Goal: Task Accomplishment & Management: Complete application form

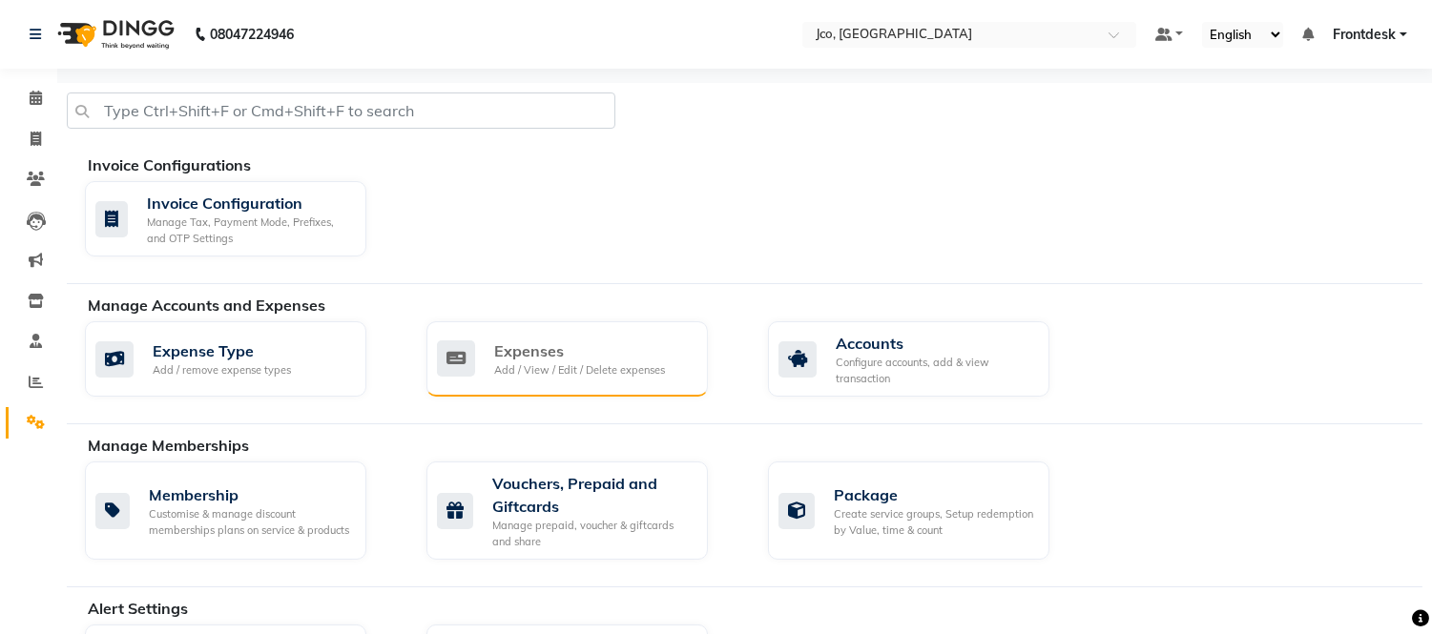
click at [556, 373] on div "Add / View / Edit / Delete expenses" at bounding box center [579, 371] width 171 height 16
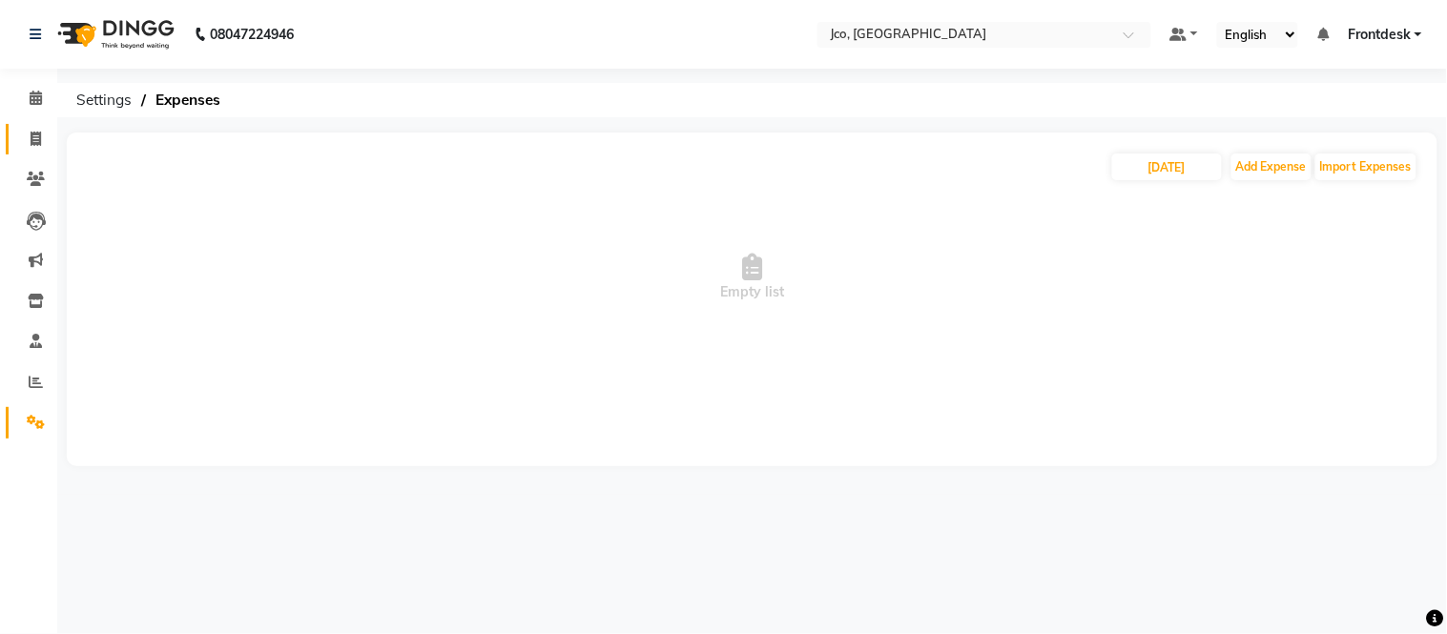
click at [31, 145] on icon at bounding box center [36, 139] width 10 height 14
select select "service"
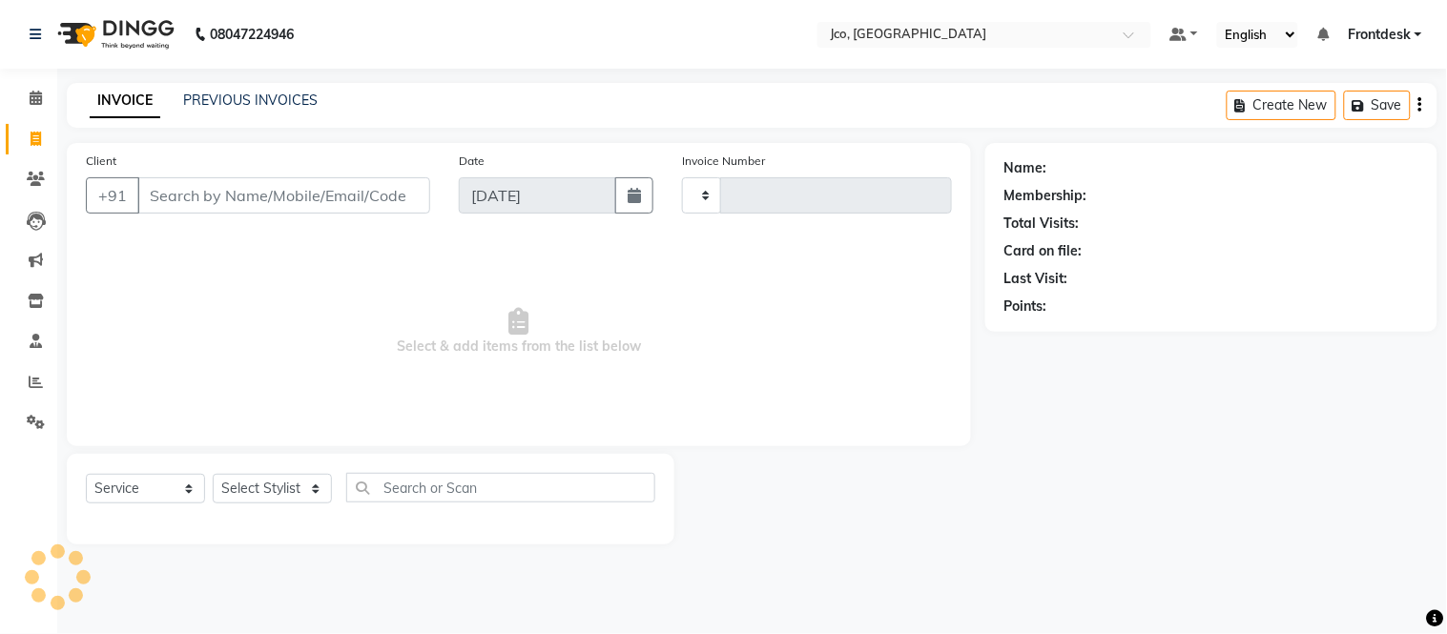
type input "0455"
select select "8000"
click at [32, 103] on icon at bounding box center [36, 98] width 12 height 14
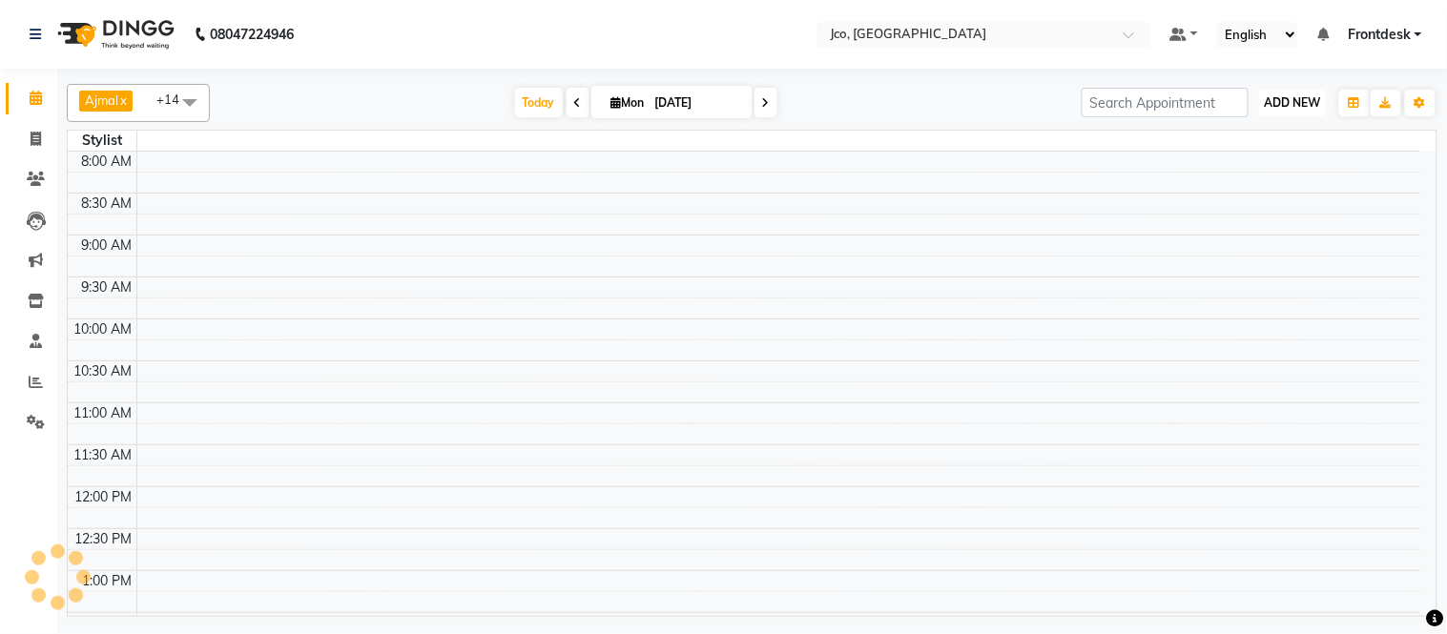
click at [1277, 105] on span "ADD NEW" at bounding box center [1293, 102] width 56 height 14
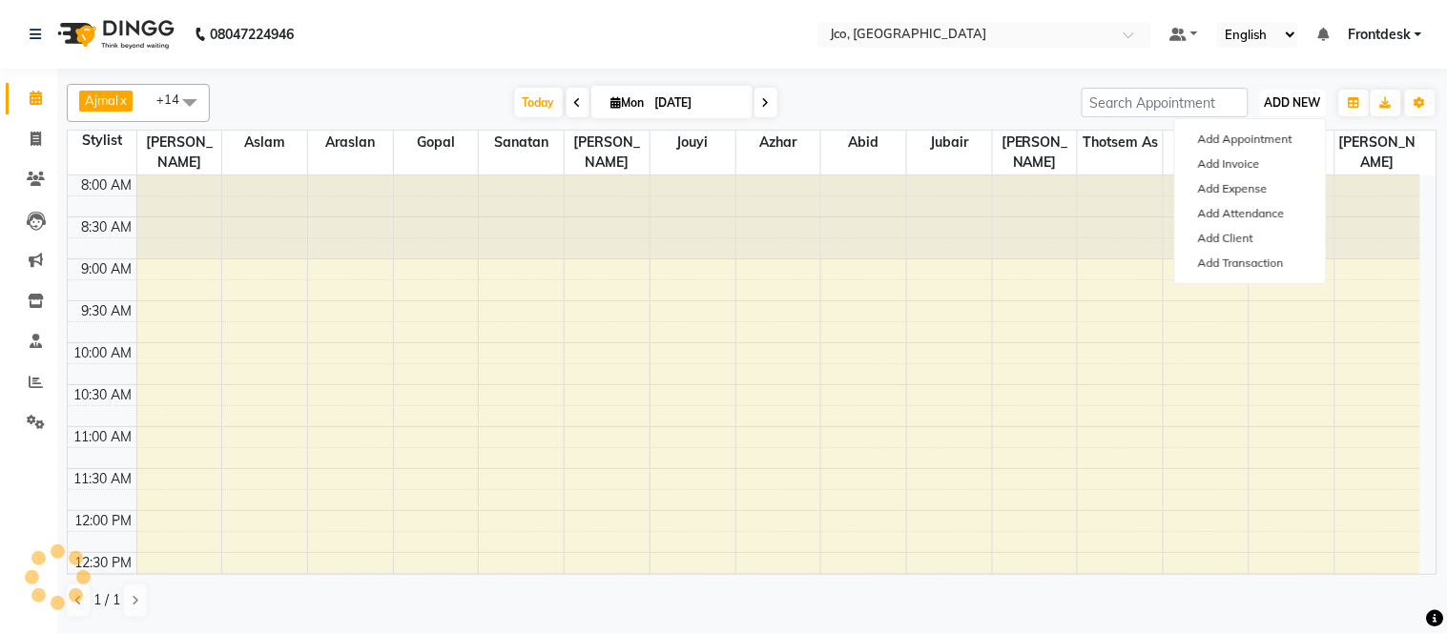
scroll to position [680, 0]
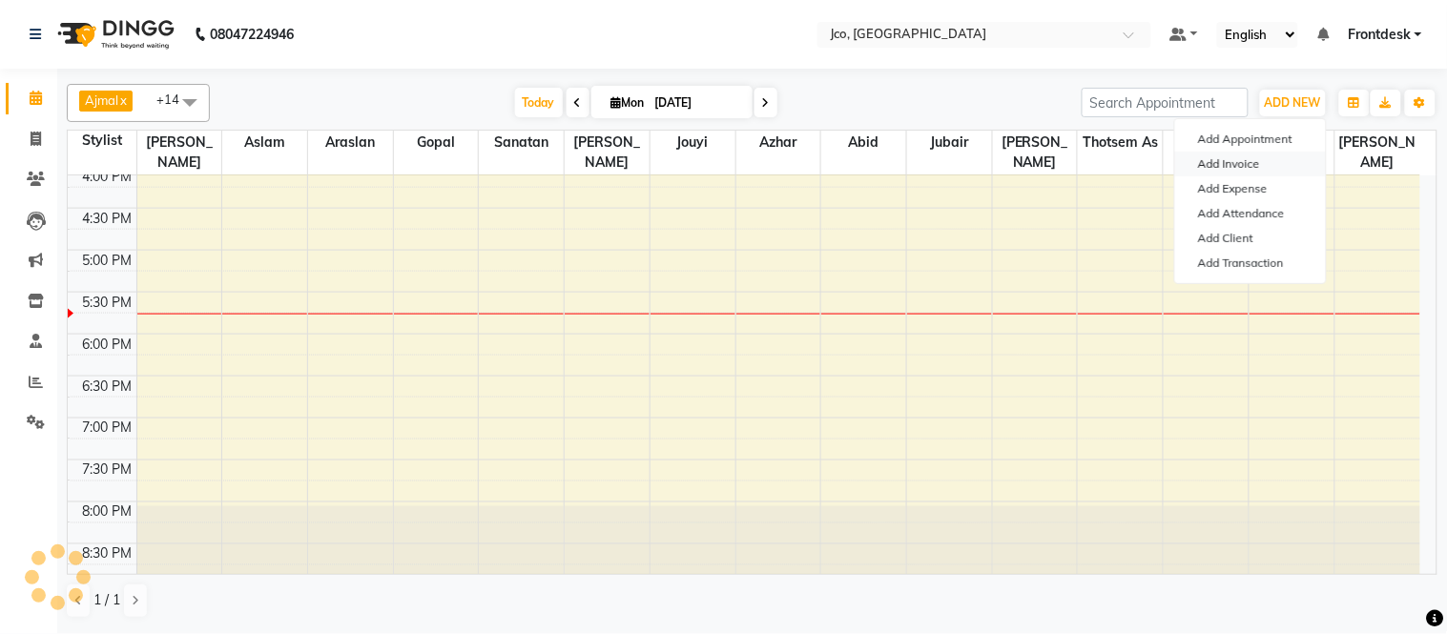
click at [1234, 165] on link "Add Invoice" at bounding box center [1250, 164] width 151 height 25
select select "service"
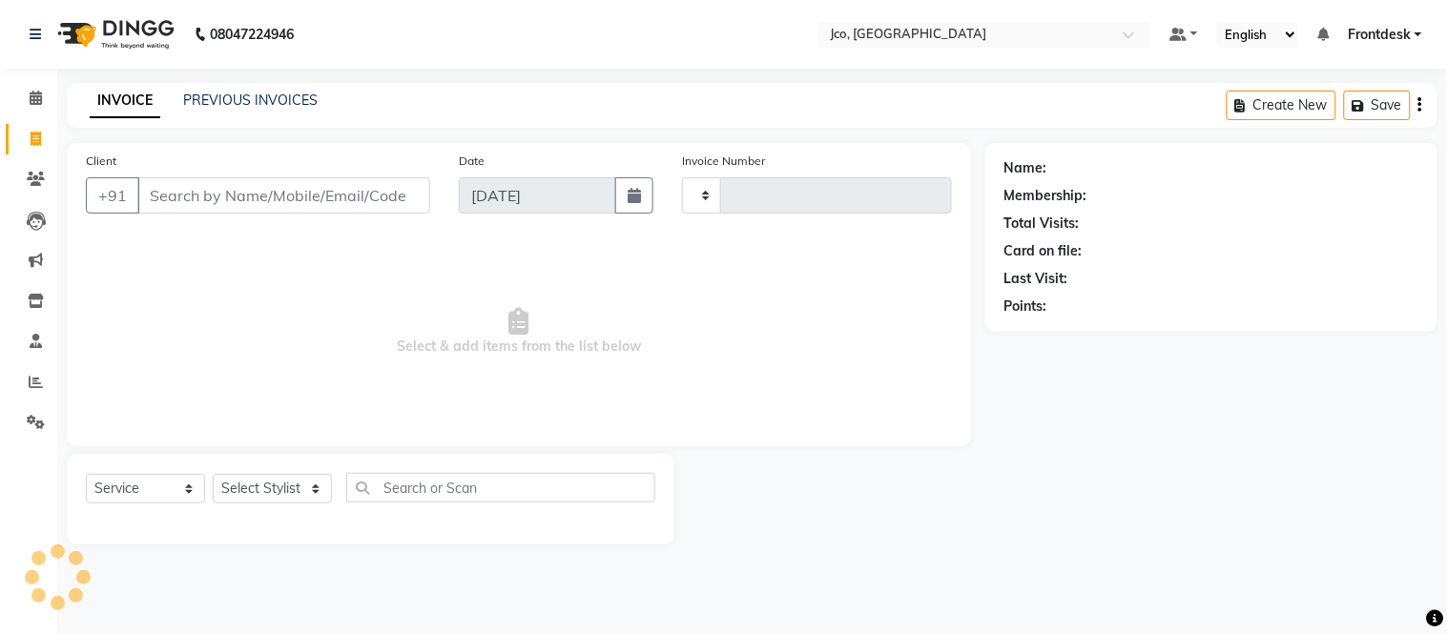
type input "0455"
select select "8000"
click at [260, 198] on input "Client" at bounding box center [283, 195] width 293 height 36
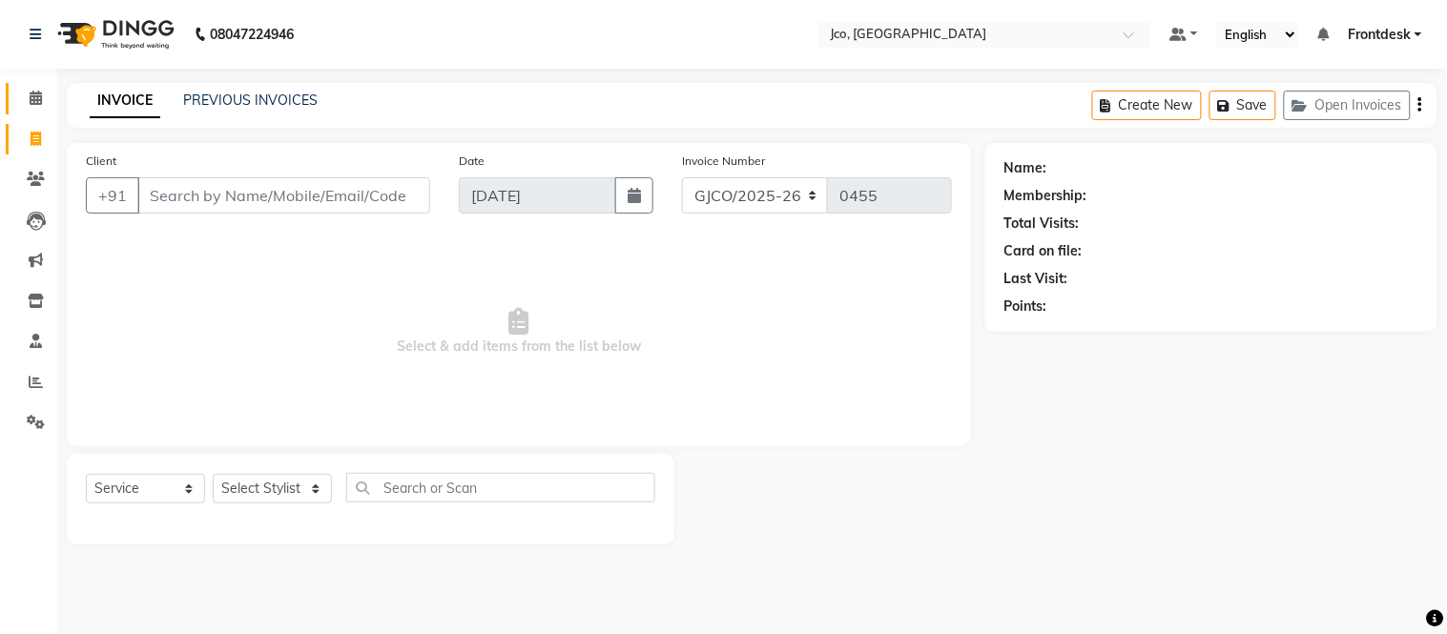
click at [34, 97] on icon at bounding box center [36, 98] width 12 height 14
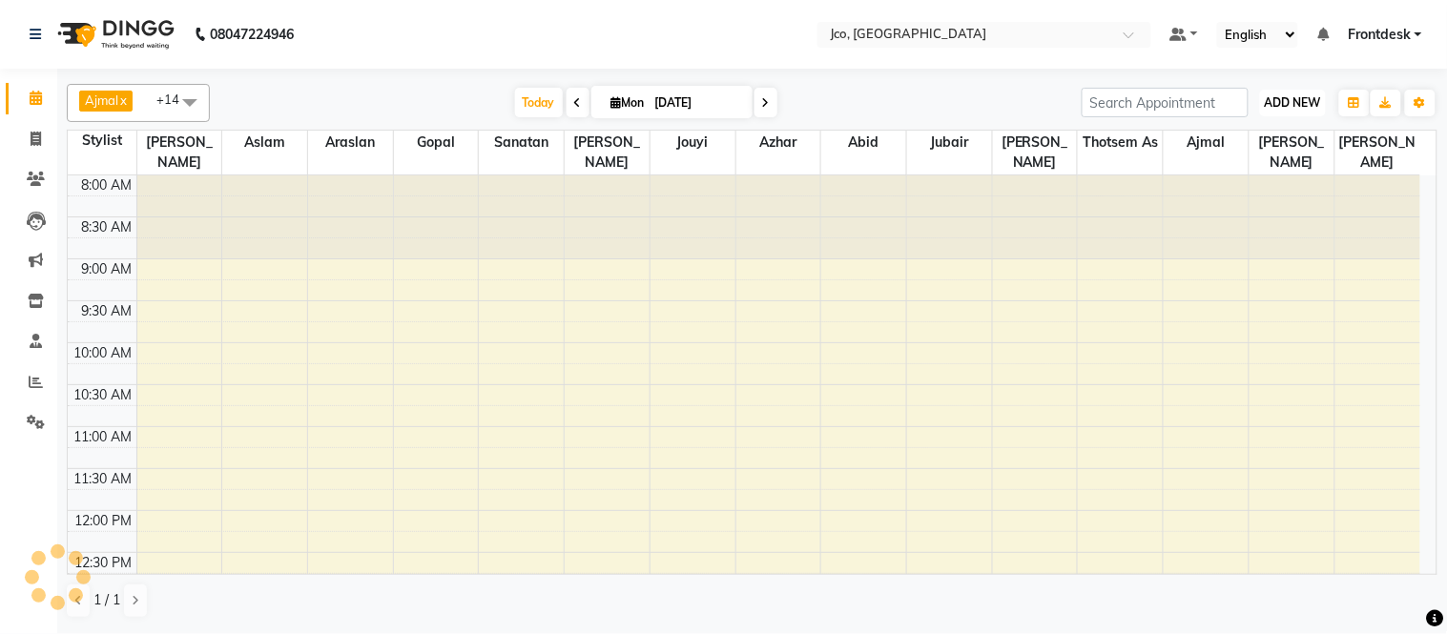
click at [1286, 109] on span "ADD NEW" at bounding box center [1293, 102] width 56 height 14
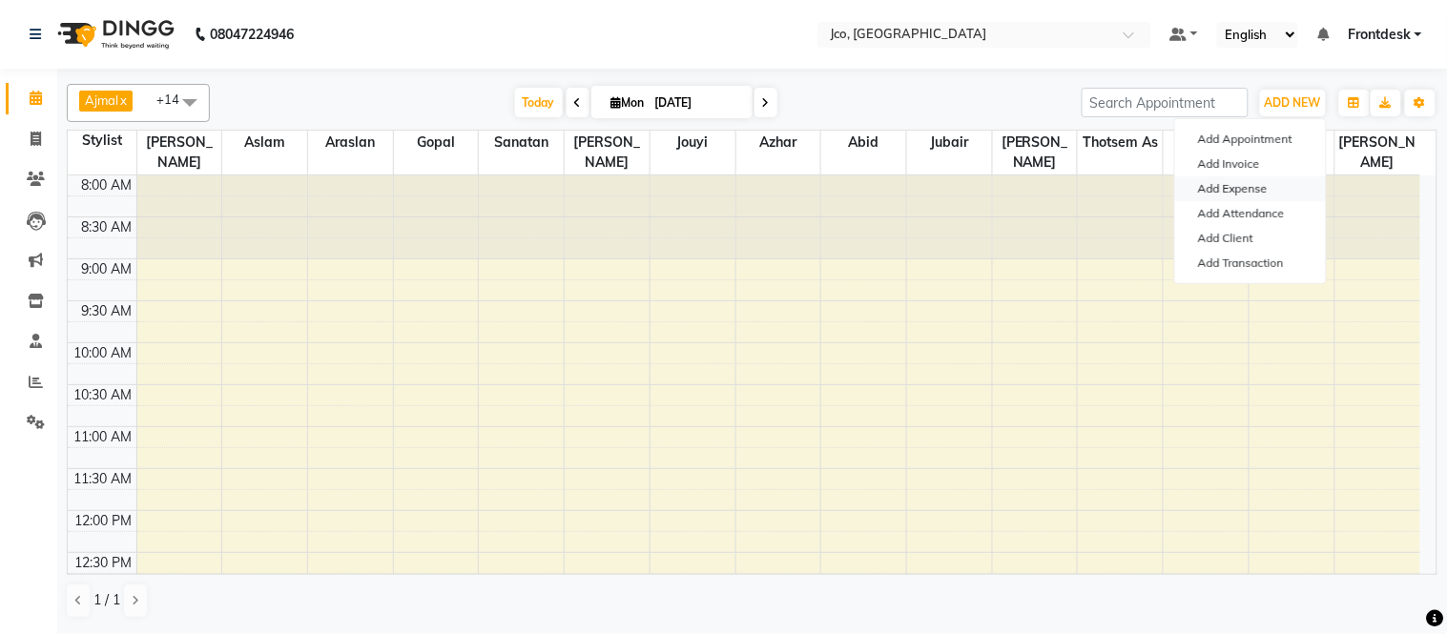
click at [1252, 189] on link "Add Expense" at bounding box center [1250, 189] width 151 height 25
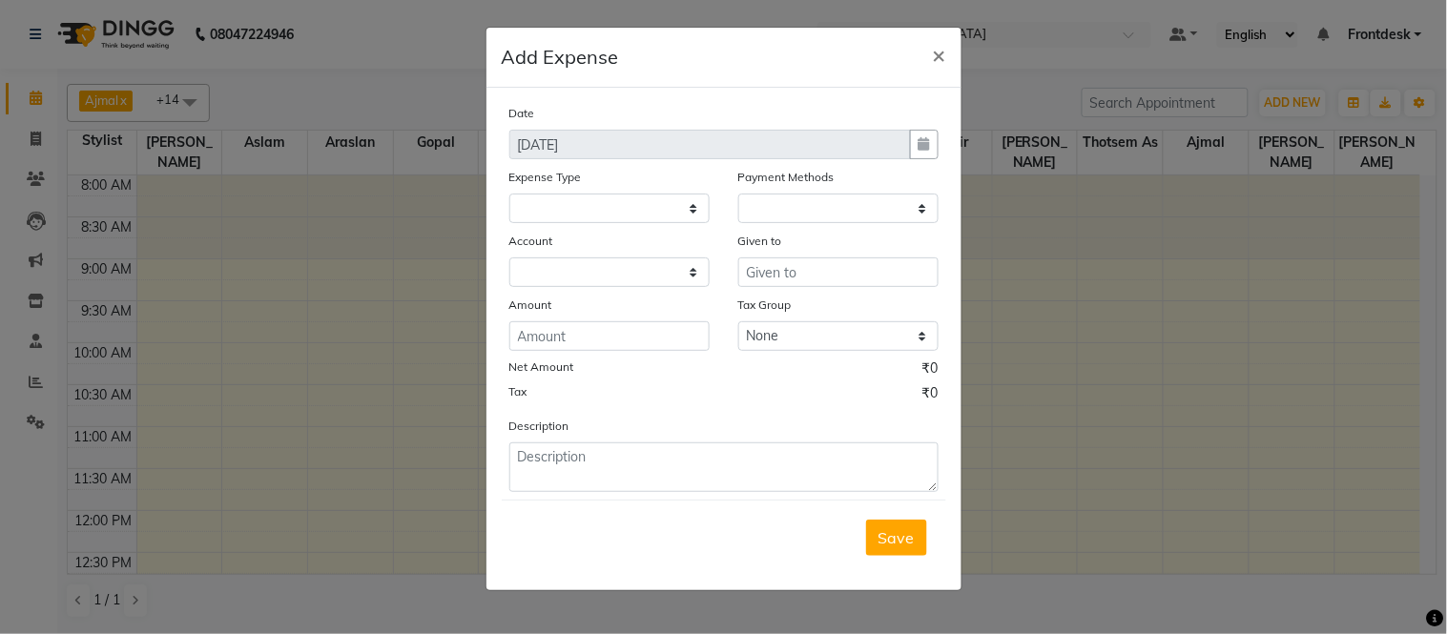
select select
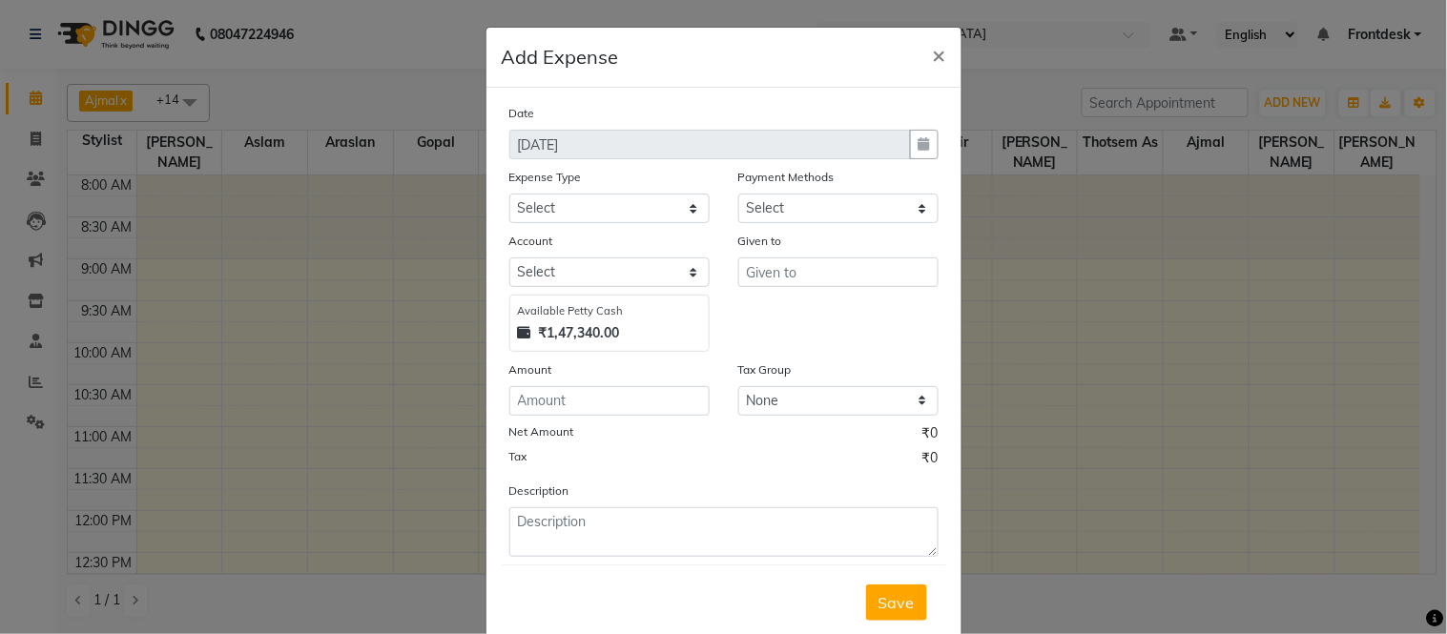
select select "1"
select select "6846"
click at [647, 211] on select "Select Advance Salary Amazon B M C Cash transfer to bank Cash transfer to hub C…" at bounding box center [609, 209] width 200 height 30
select select "502"
click at [509, 194] on select "Select Advance Salary Amazon B M C Cash transfer to bank Cash transfer to hub C…" at bounding box center [609, 209] width 200 height 30
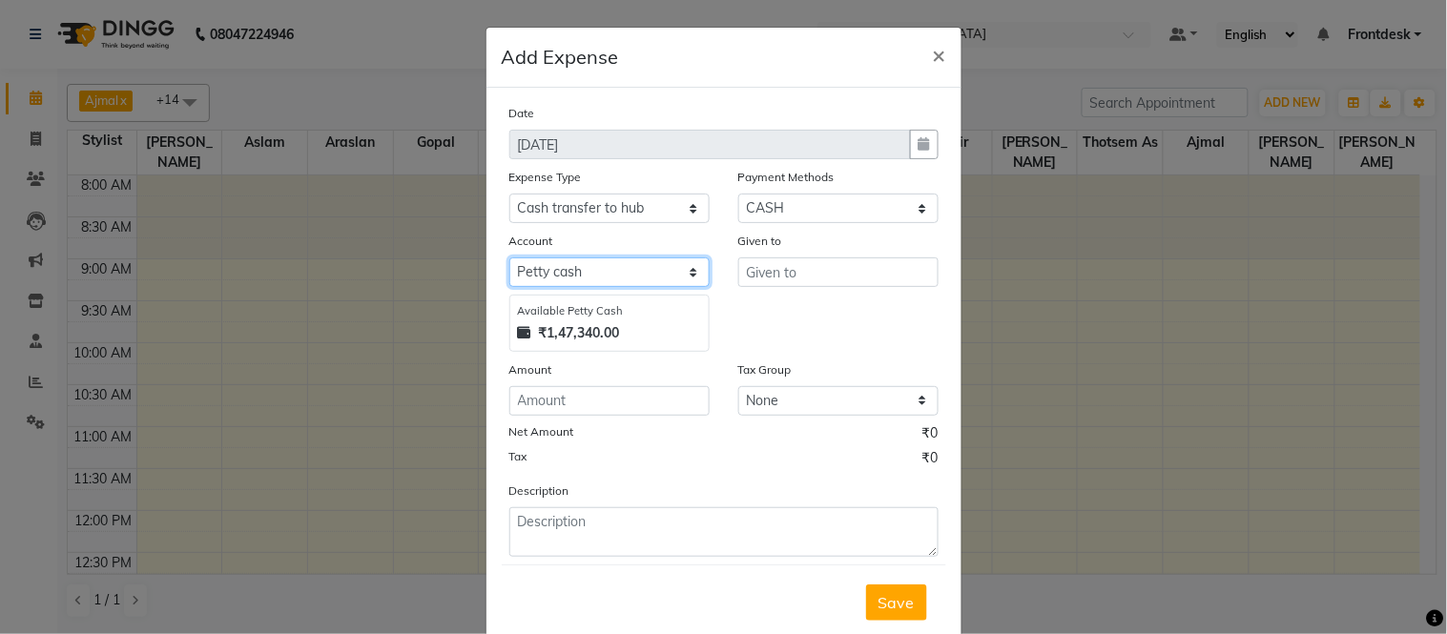
click at [596, 278] on select "Select [PERSON_NAME] cash Default account" at bounding box center [609, 273] width 200 height 30
click at [509, 258] on select "Select [PERSON_NAME] cash Default account" at bounding box center [609, 273] width 200 height 30
click at [593, 281] on select "Select [PERSON_NAME] cash Default account" at bounding box center [609, 273] width 200 height 30
select select "6847"
click at [509, 258] on select "Select [PERSON_NAME] cash Default account" at bounding box center [609, 273] width 200 height 30
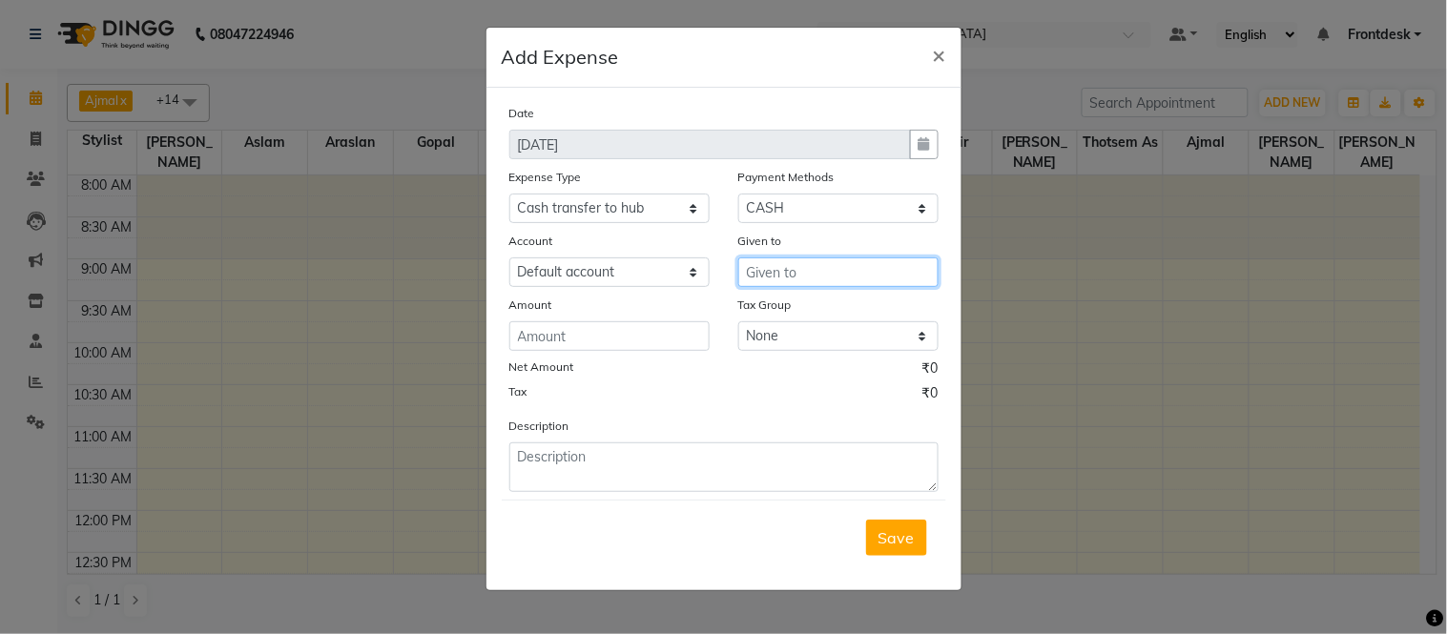
click at [768, 281] on input "text" at bounding box center [838, 273] width 200 height 30
type input "1"
type input "Nobel Chemist"
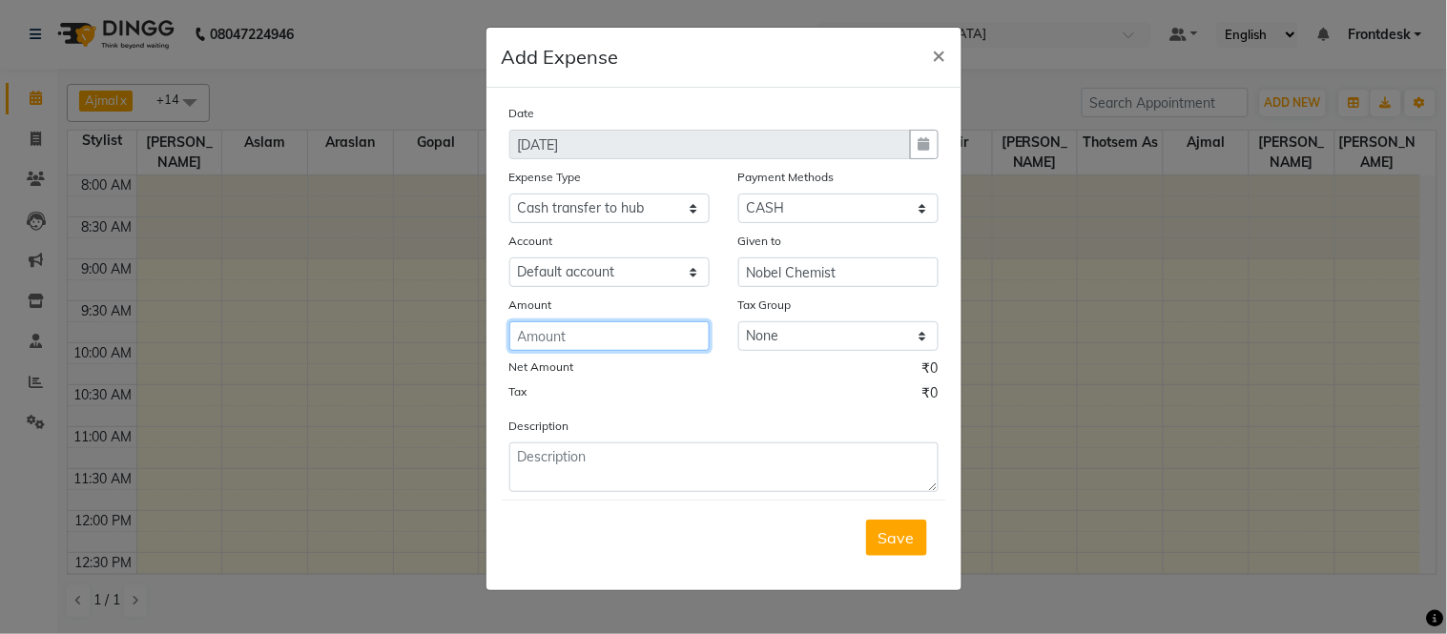
click at [572, 335] on input "number" at bounding box center [609, 337] width 200 height 30
type input "1500"
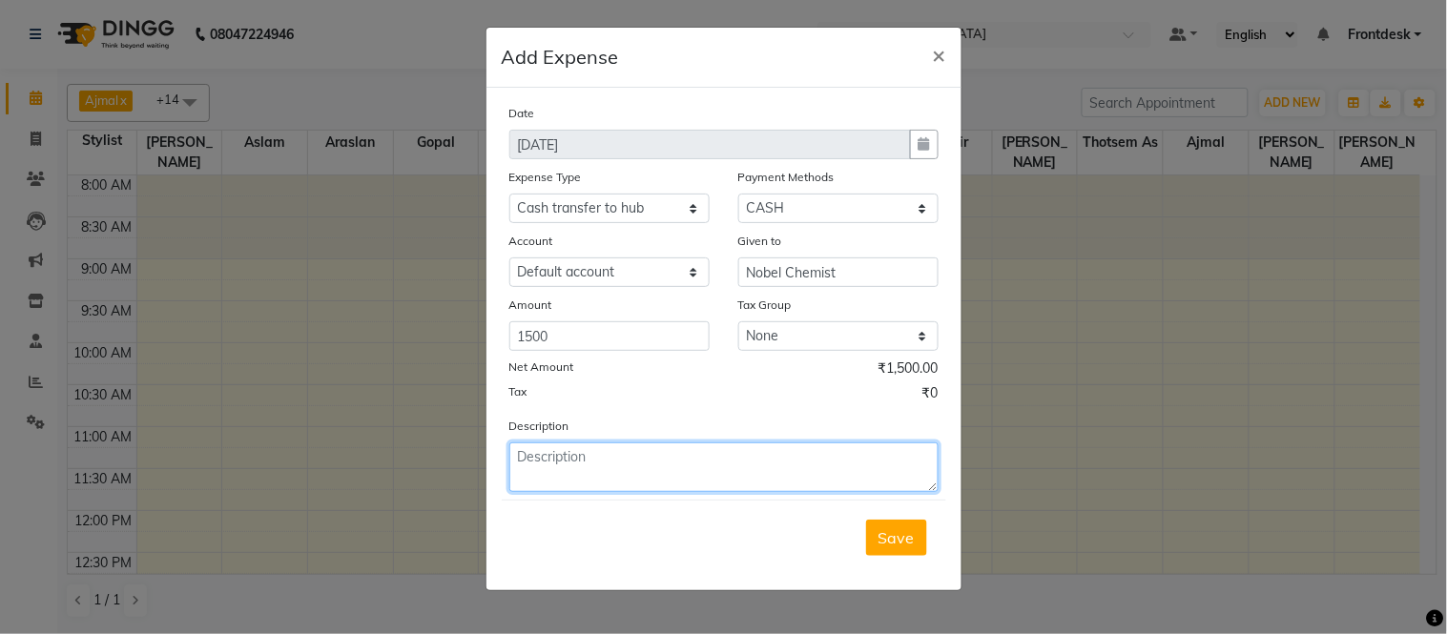
click at [650, 463] on textarea at bounding box center [723, 468] width 429 height 50
type textarea "Medicine from nobel c"
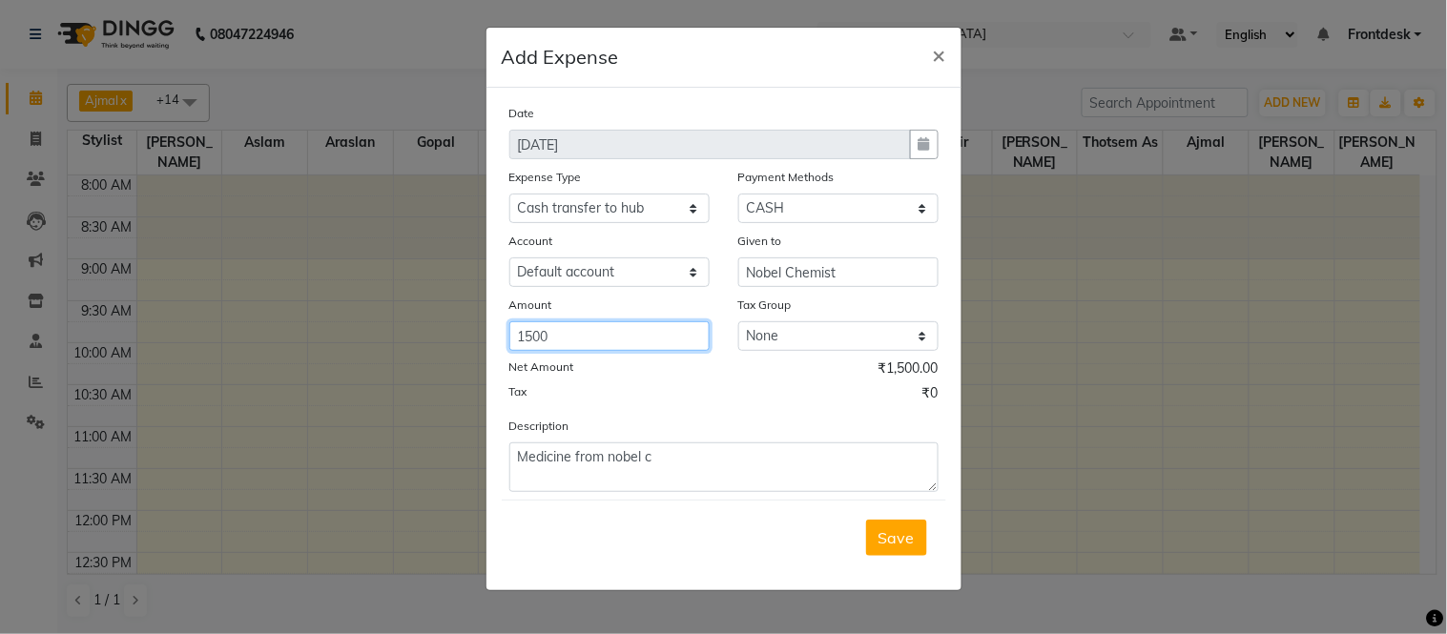
click at [587, 342] on input "1500" at bounding box center [609, 337] width 200 height 30
type input "1050"
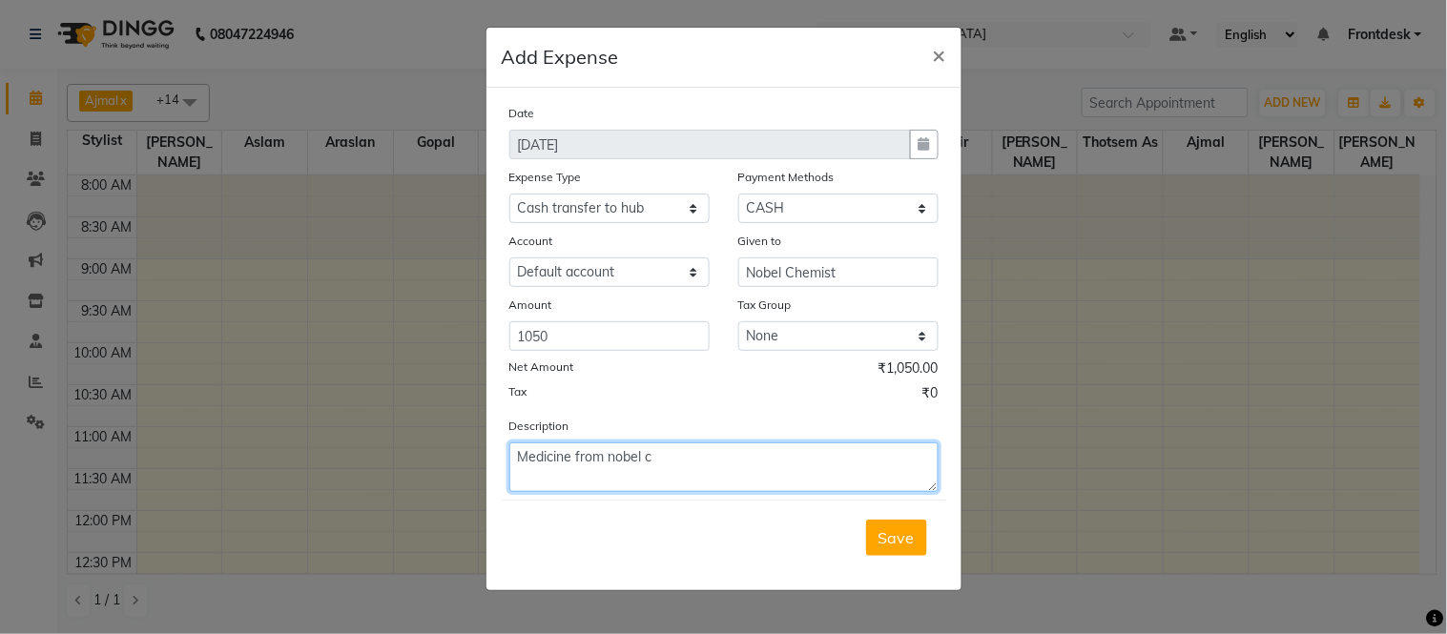
click at [689, 468] on textarea "Medicine from nobel c" at bounding box center [723, 468] width 429 height 50
type textarea "Medicine from noble plus"
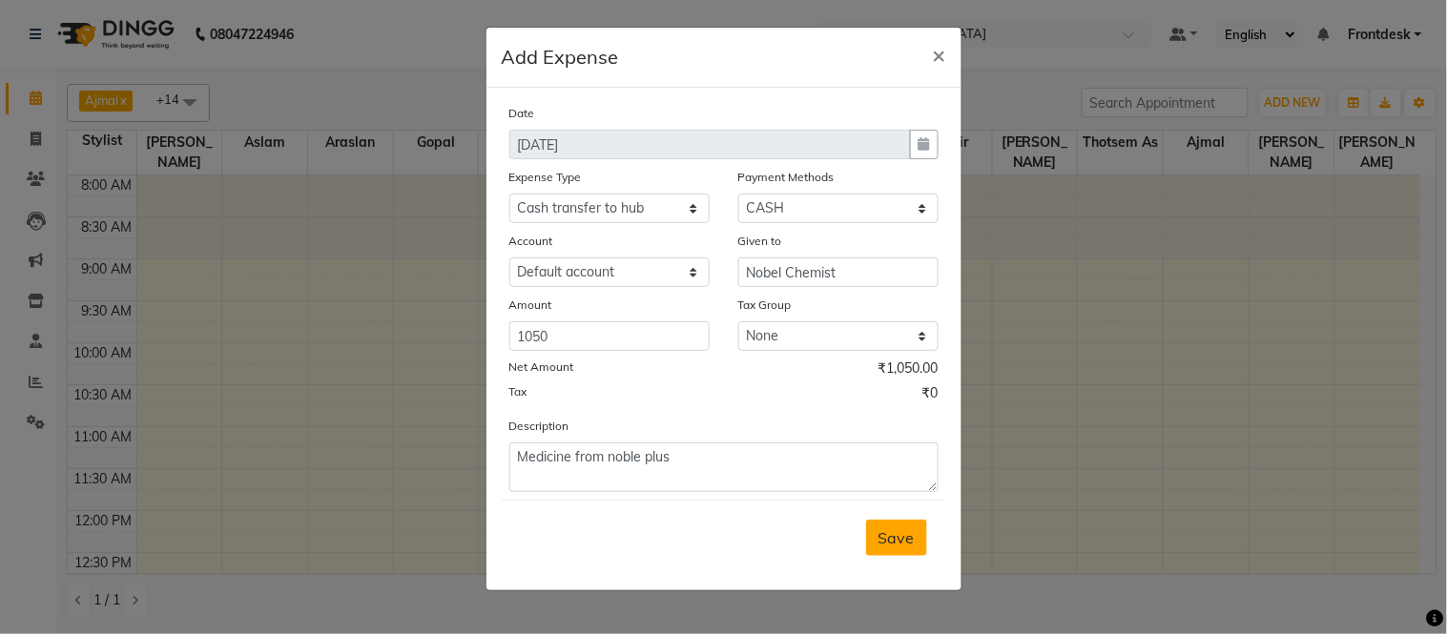
click at [889, 546] on span "Save" at bounding box center [897, 538] width 36 height 19
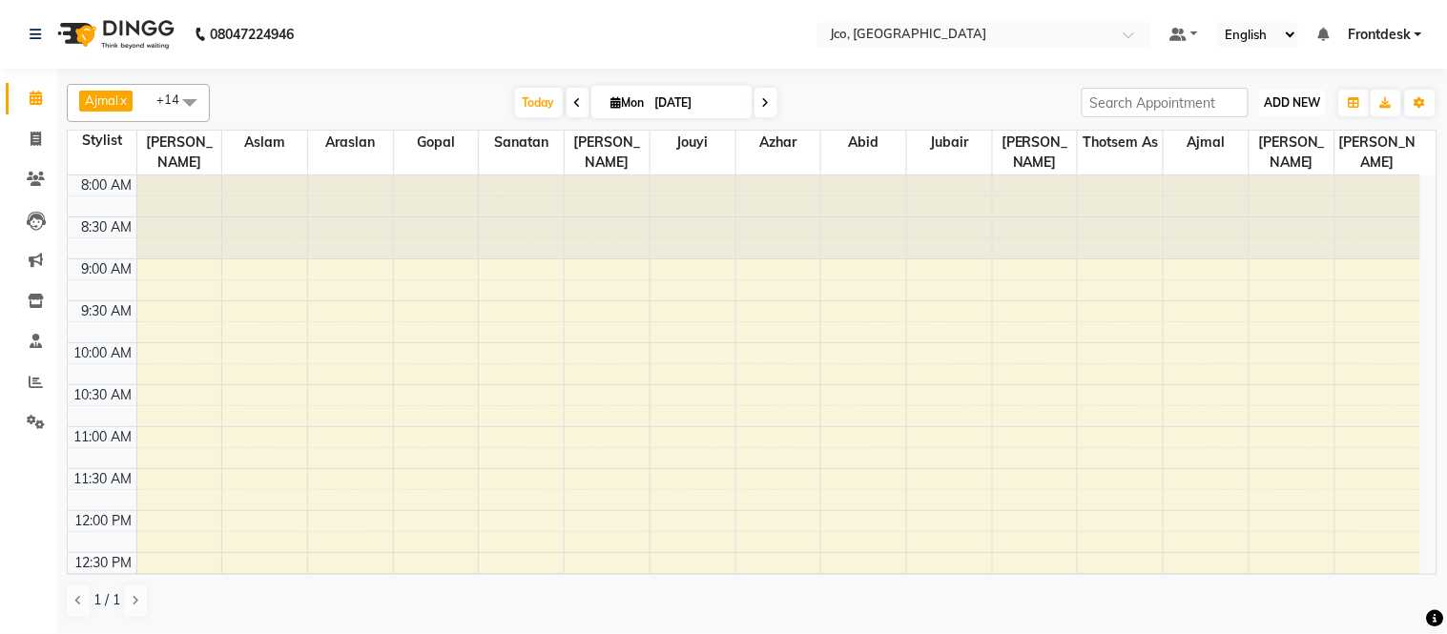
click at [1290, 107] on span "ADD NEW" at bounding box center [1293, 102] width 56 height 14
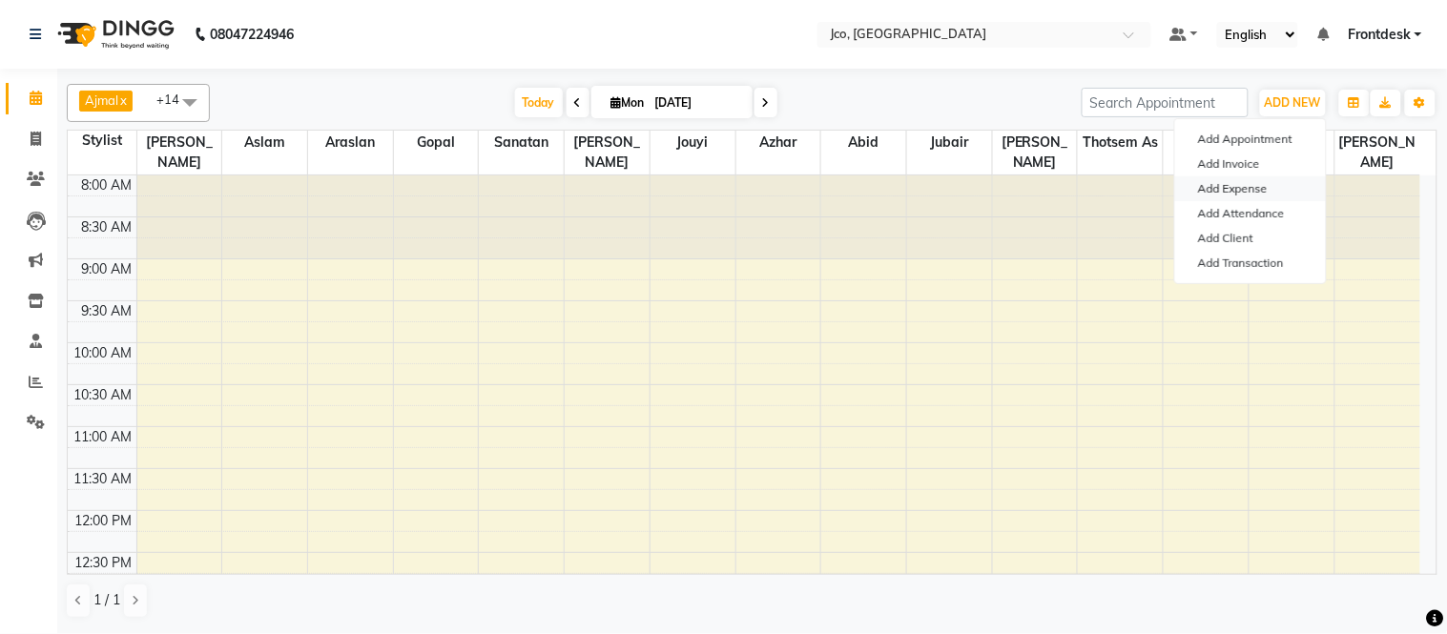
click at [1257, 183] on link "Add Expense" at bounding box center [1250, 189] width 151 height 25
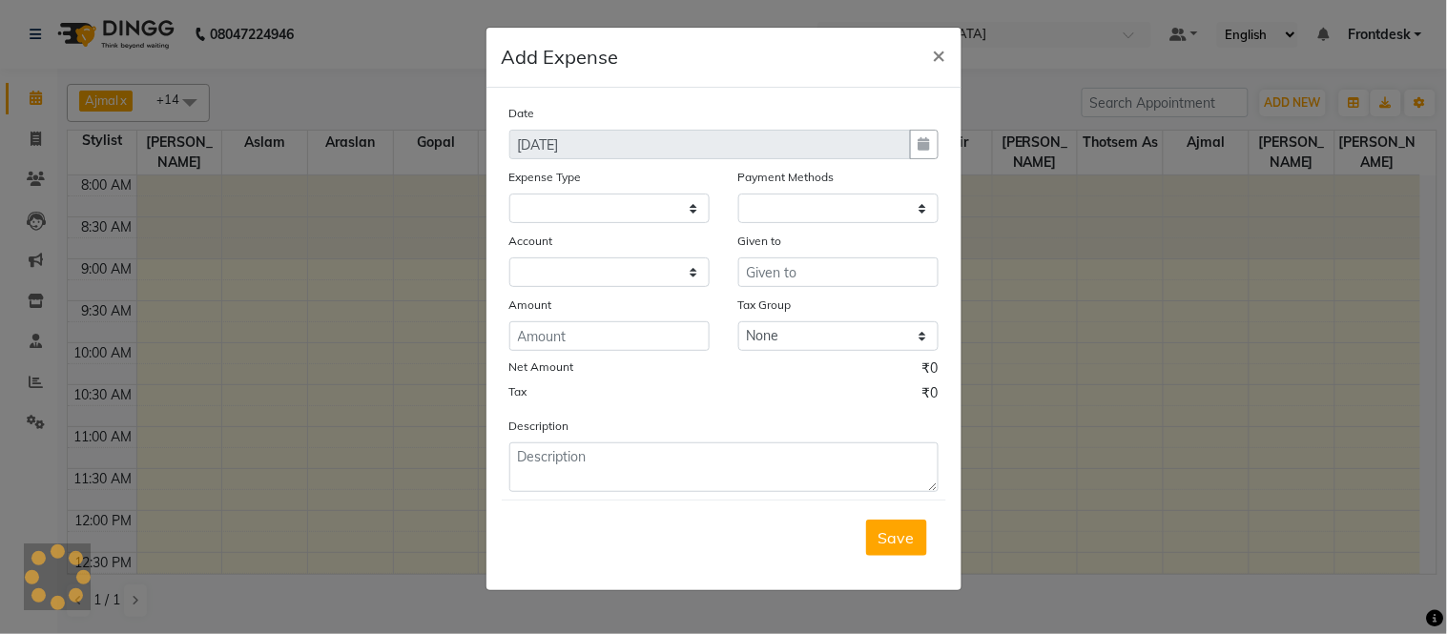
select select
select select "1"
select select "6846"
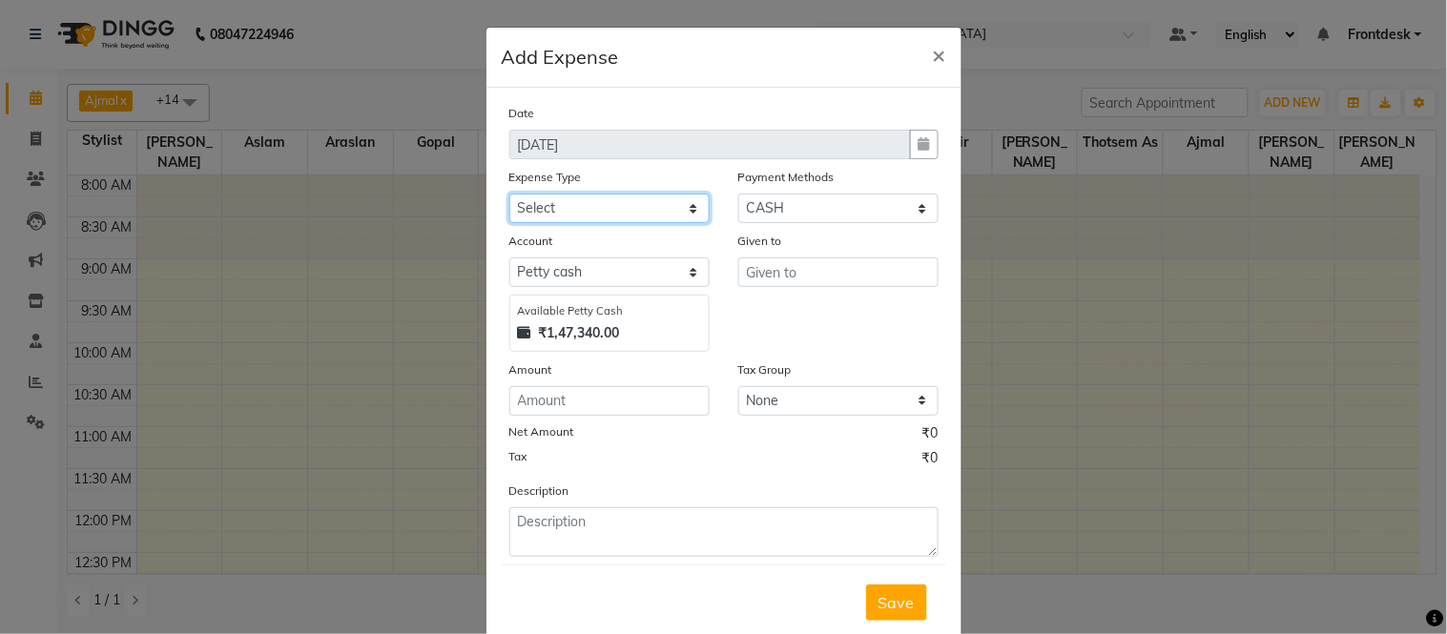
click at [571, 202] on select "Select Advance Salary Amazon B M C Cash transfer to bank Cash transfer to hub C…" at bounding box center [609, 209] width 200 height 30
select select "507"
click at [509, 194] on select "Select Advance Salary Amazon B M C Cash transfer to bank Cash transfer to hub C…" at bounding box center [609, 209] width 200 height 30
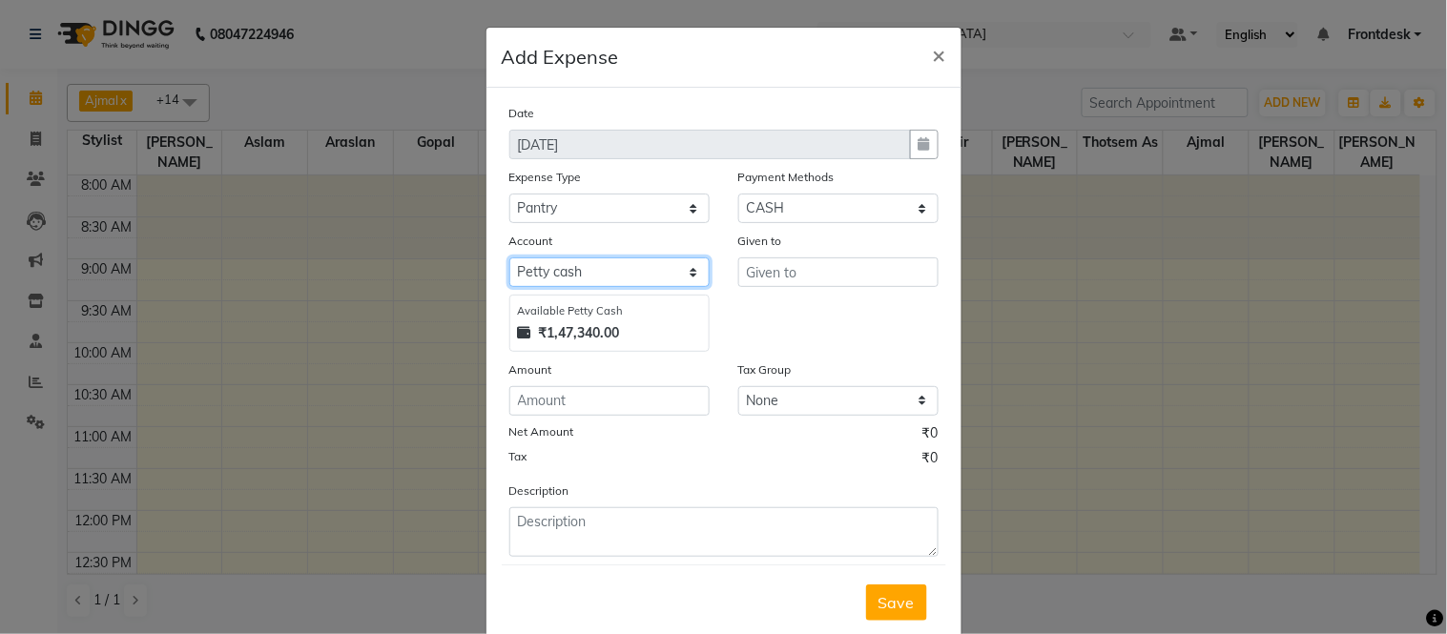
click at [608, 270] on select "Select [PERSON_NAME] cash Default account" at bounding box center [609, 273] width 200 height 30
select select "6847"
click at [509, 258] on select "Select [PERSON_NAME] cash Default account" at bounding box center [609, 273] width 200 height 30
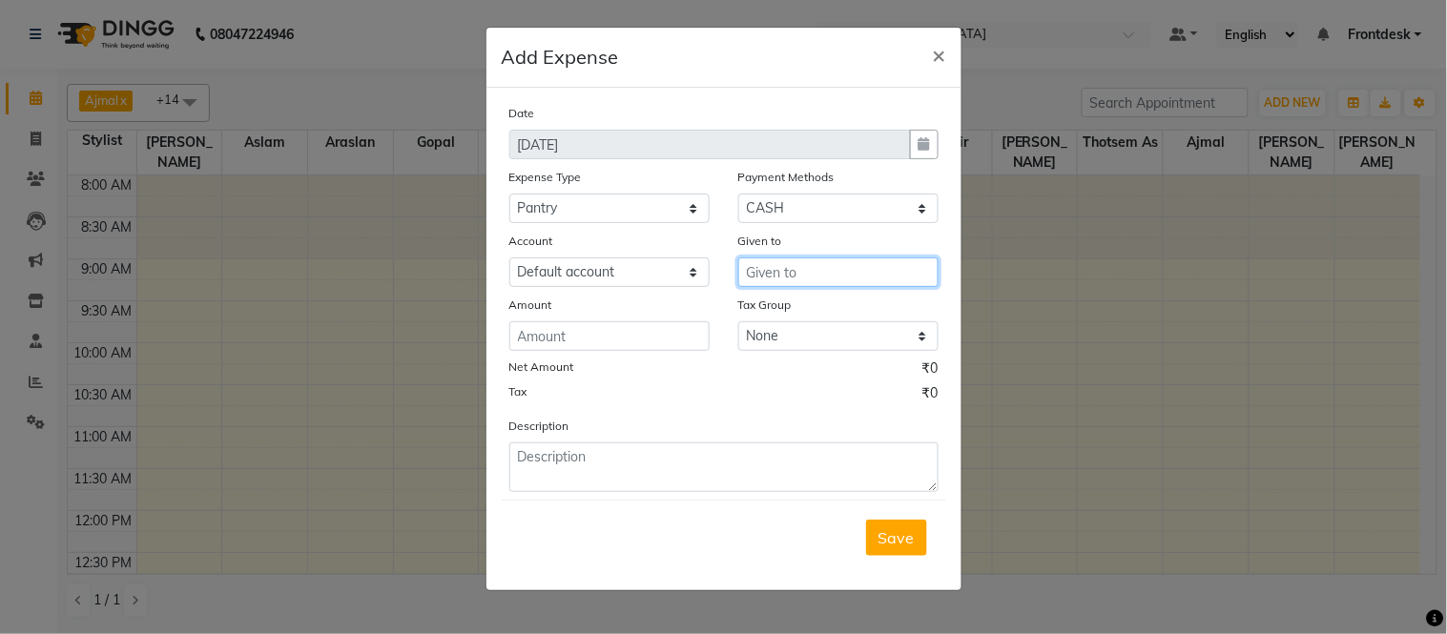
click at [806, 278] on input "text" at bounding box center [838, 273] width 200 height 30
type input "milk"
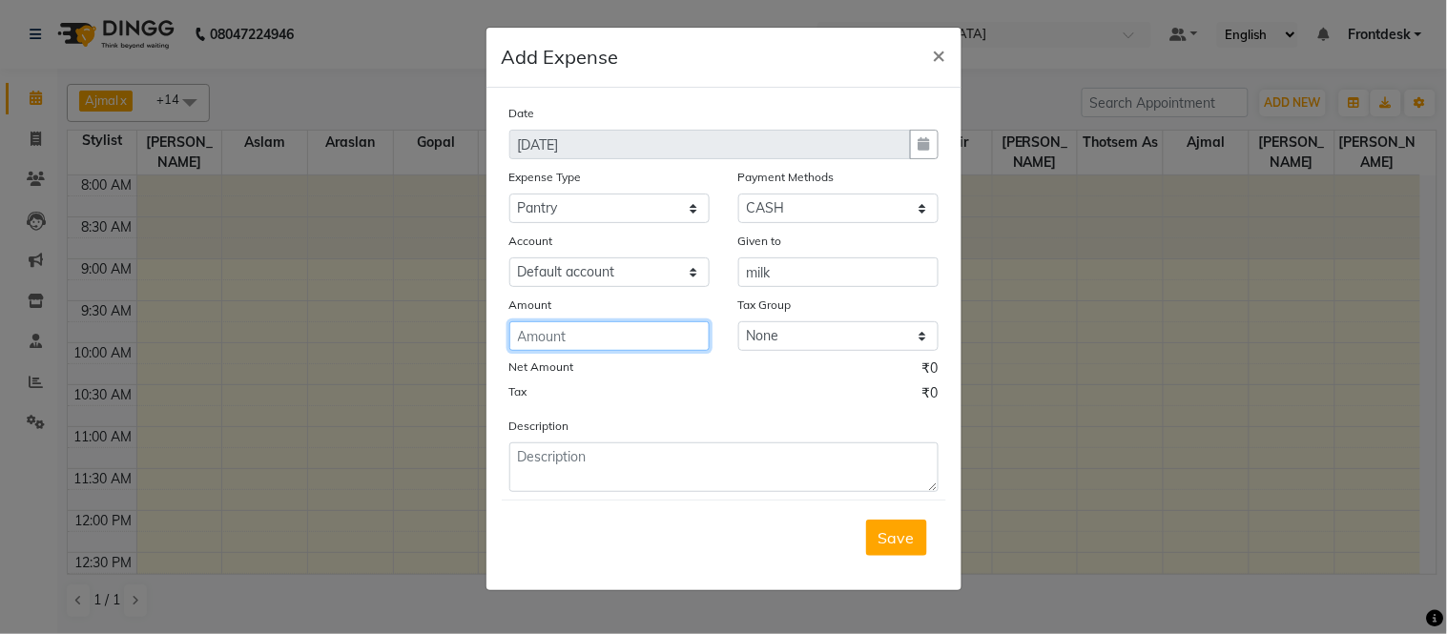
click at [577, 332] on input "number" at bounding box center [609, 337] width 200 height 30
type input "60"
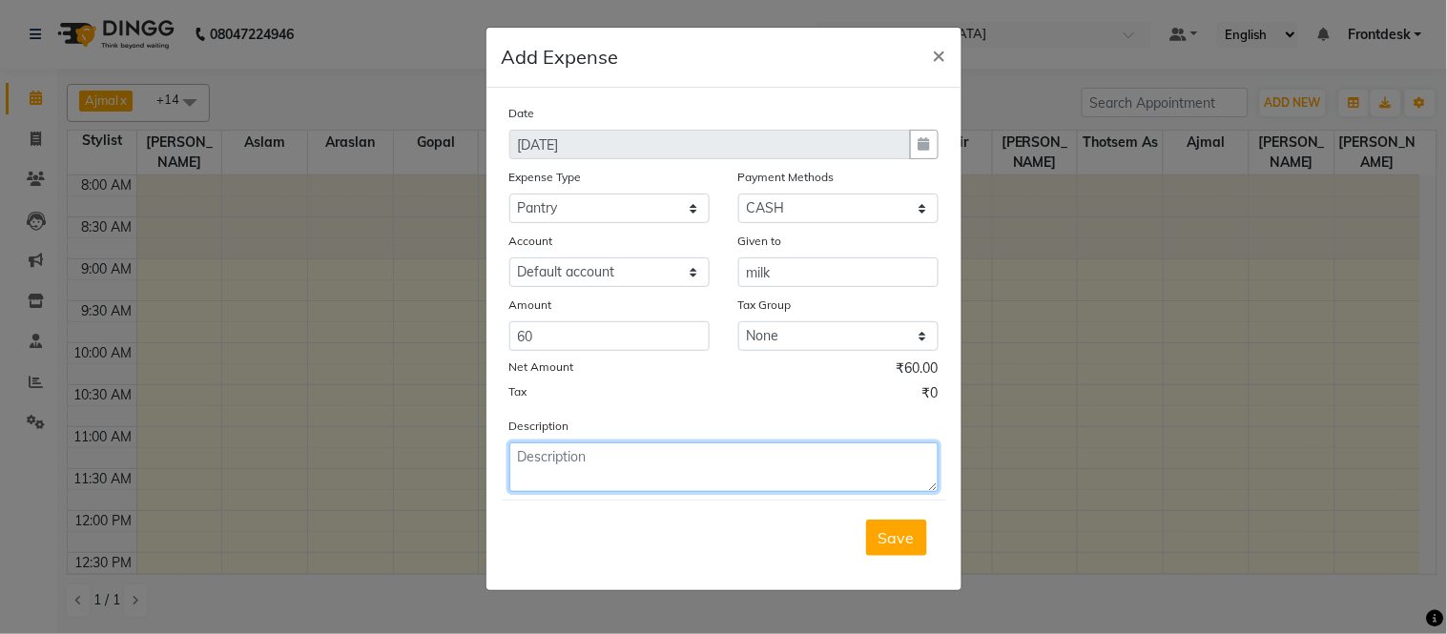
click at [618, 464] on textarea at bounding box center [723, 468] width 429 height 50
type textarea "Milk for staff Tea 1-Liter"
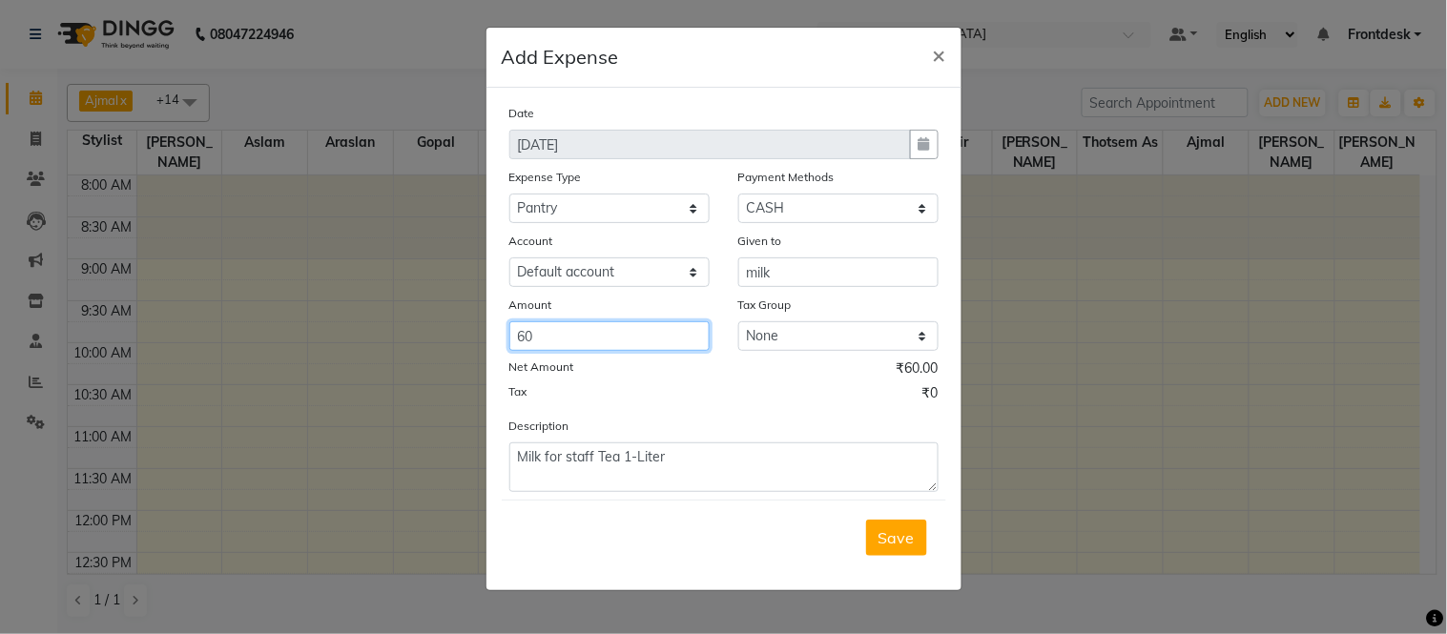
click at [587, 332] on input "60" at bounding box center [609, 337] width 200 height 30
type input "6"
type input "70"
click at [897, 542] on span "Save" at bounding box center [897, 538] width 36 height 19
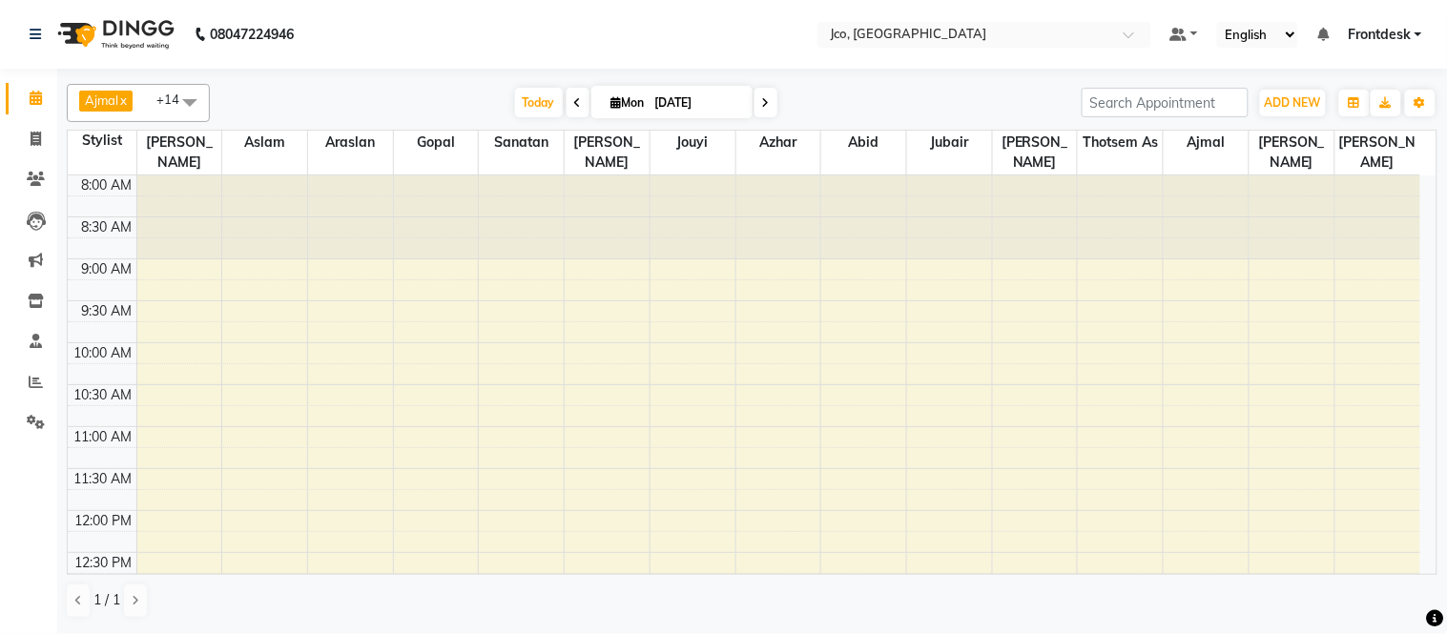
click at [32, 98] on icon at bounding box center [36, 98] width 12 height 14
click at [1286, 103] on span "ADD NEW" at bounding box center [1293, 102] width 56 height 14
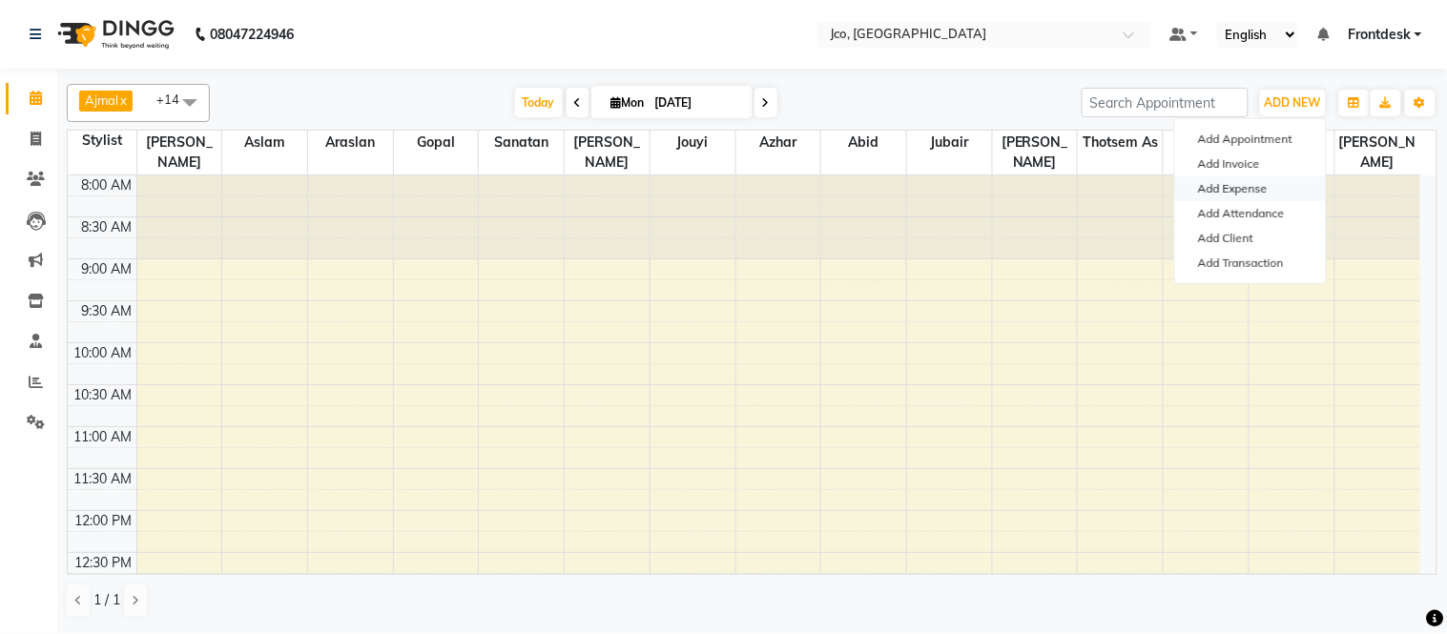
click at [1235, 188] on link "Add Expense" at bounding box center [1250, 189] width 151 height 25
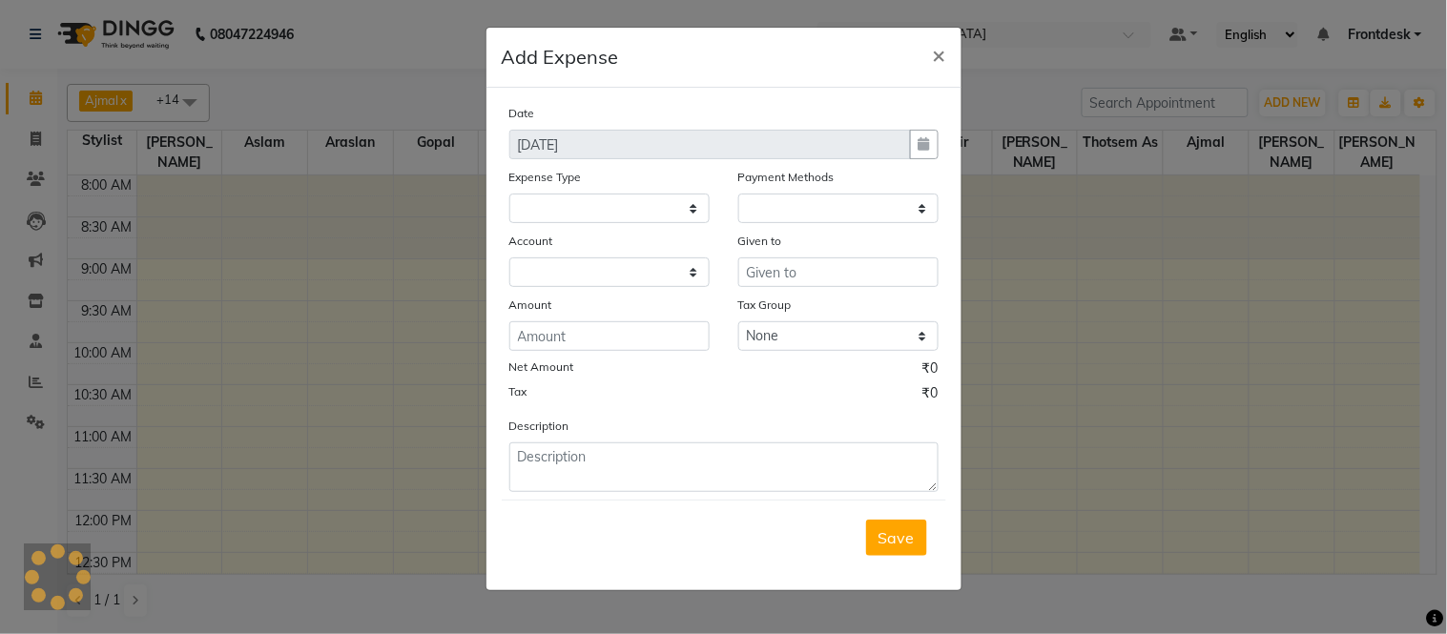
select select "1"
select select "6846"
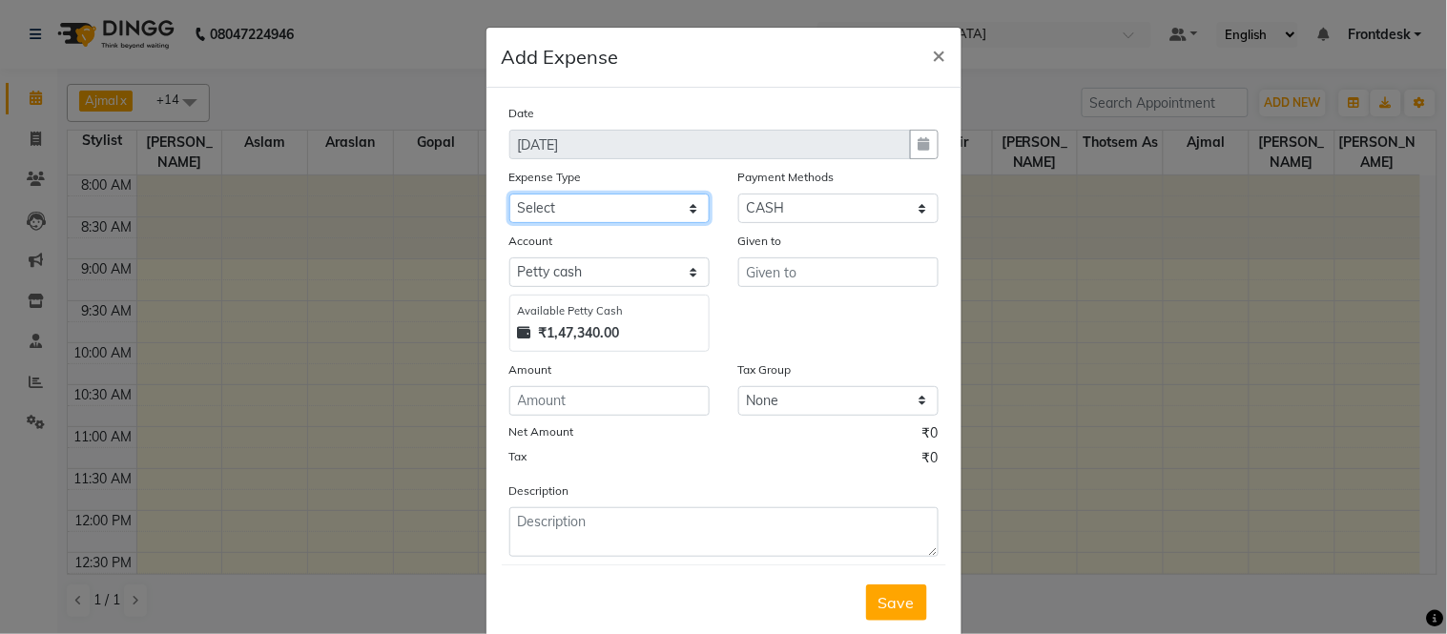
click at [642, 206] on select "Select Advance Salary Amazon B M C Cash transfer to bank Cash transfer to hub C…" at bounding box center [609, 209] width 200 height 30
select select "512"
click at [509, 194] on select "Select Advance Salary Amazon B M C Cash transfer to bank Cash transfer to hub C…" at bounding box center [609, 209] width 200 height 30
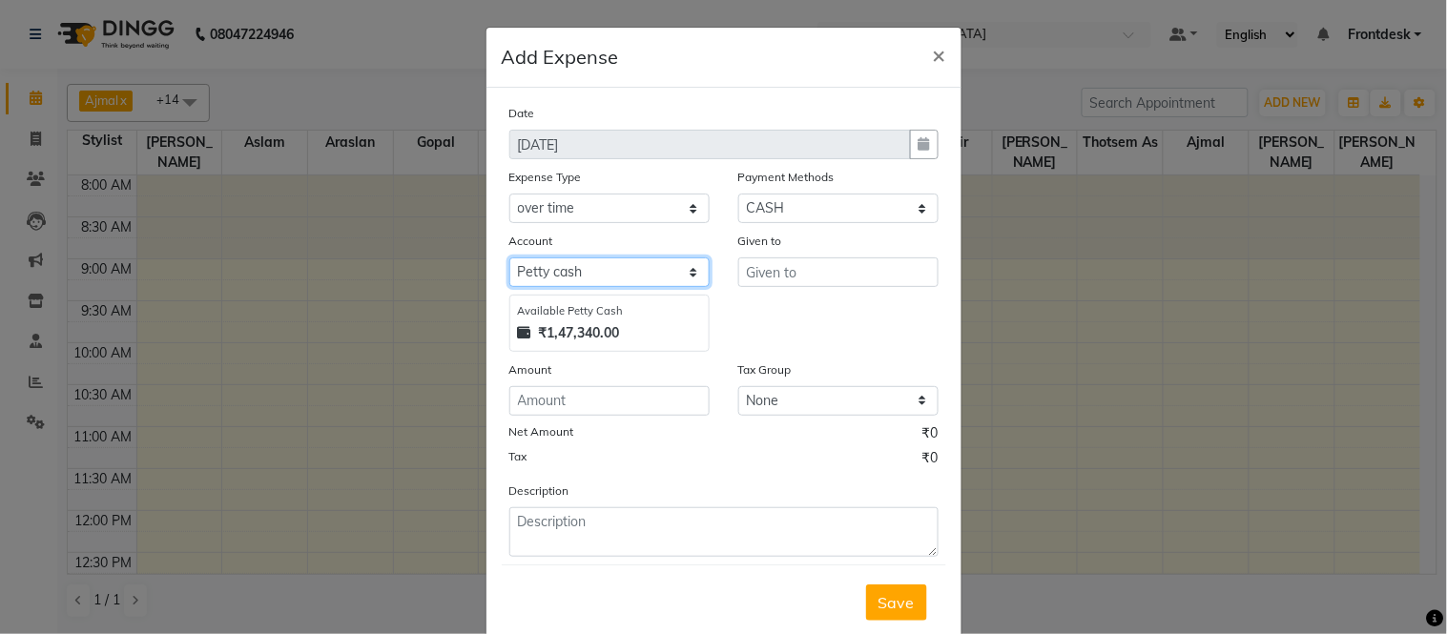
click at [611, 265] on select "Select [PERSON_NAME] cash Default account" at bounding box center [609, 273] width 200 height 30
click at [509, 258] on select "Select [PERSON_NAME] cash Default account" at bounding box center [609, 273] width 200 height 30
click at [632, 267] on select "Select [PERSON_NAME] cash Default account" at bounding box center [609, 273] width 200 height 30
select select "6847"
click at [509, 258] on select "Select [PERSON_NAME] cash Default account" at bounding box center [609, 273] width 200 height 30
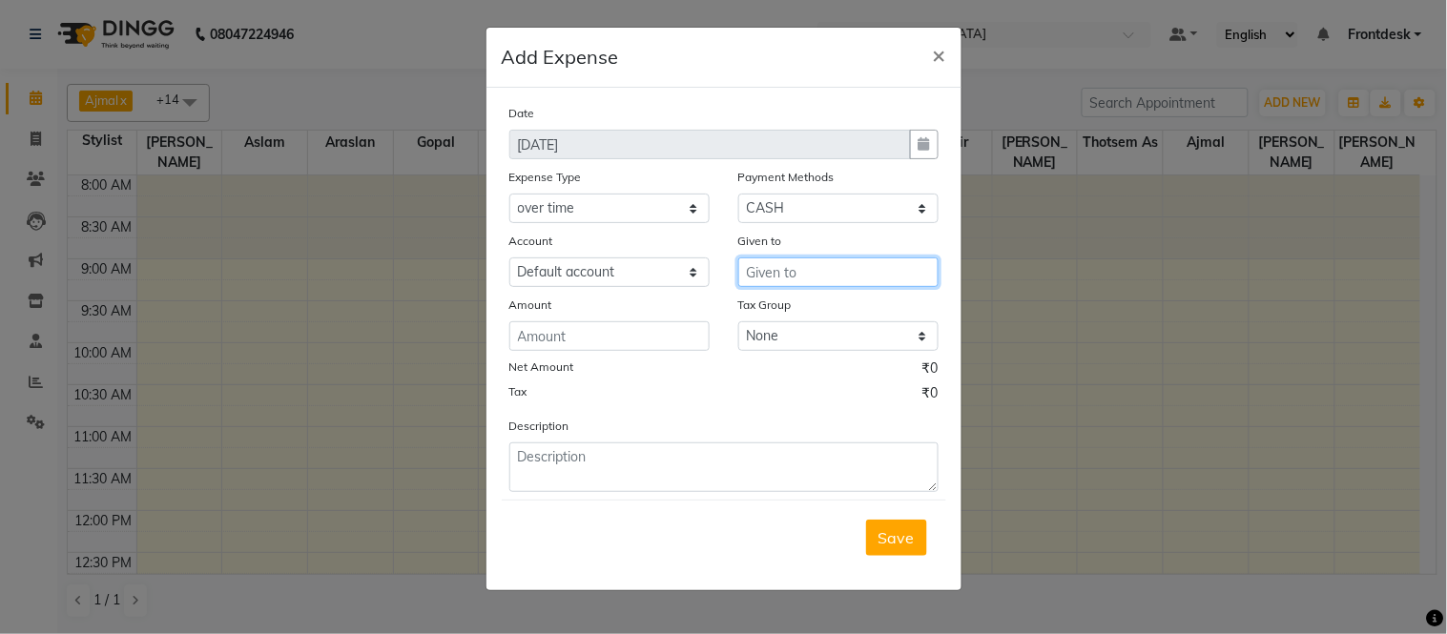
click at [823, 277] on input "text" at bounding box center [838, 273] width 200 height 30
type input "Pawan"
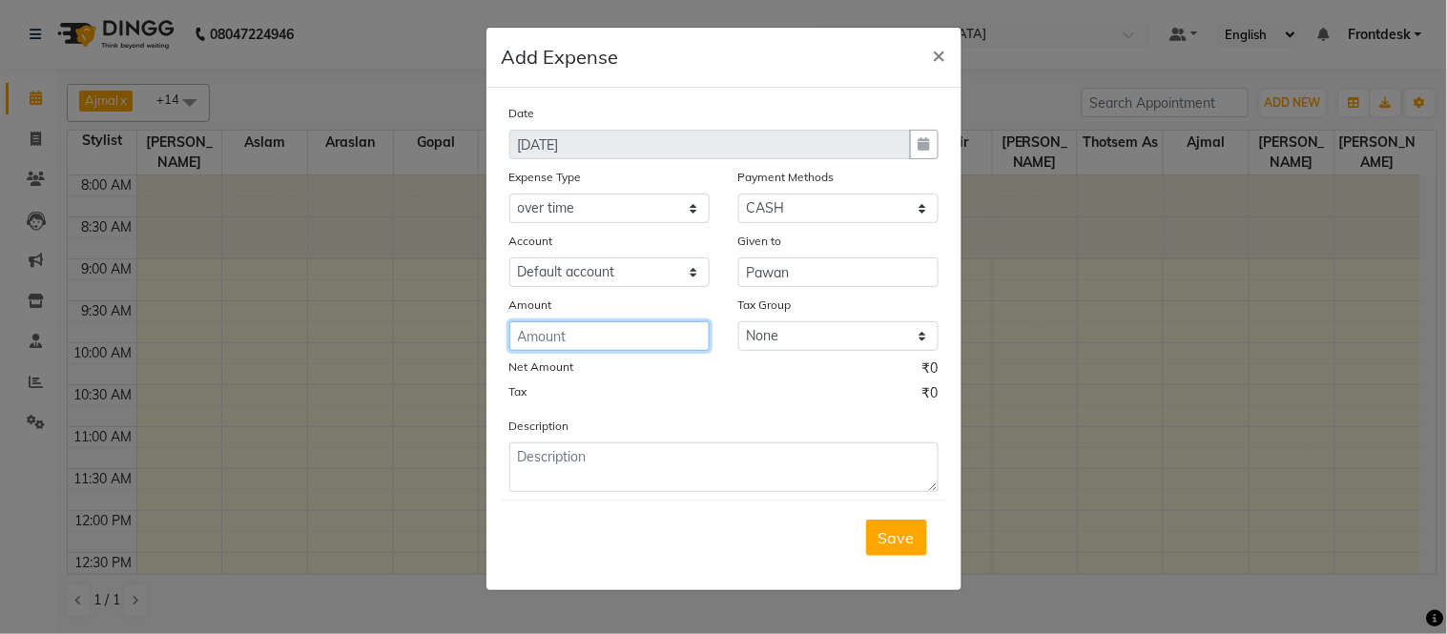
click at [613, 341] on input "number" at bounding box center [609, 337] width 200 height 30
type input "200"
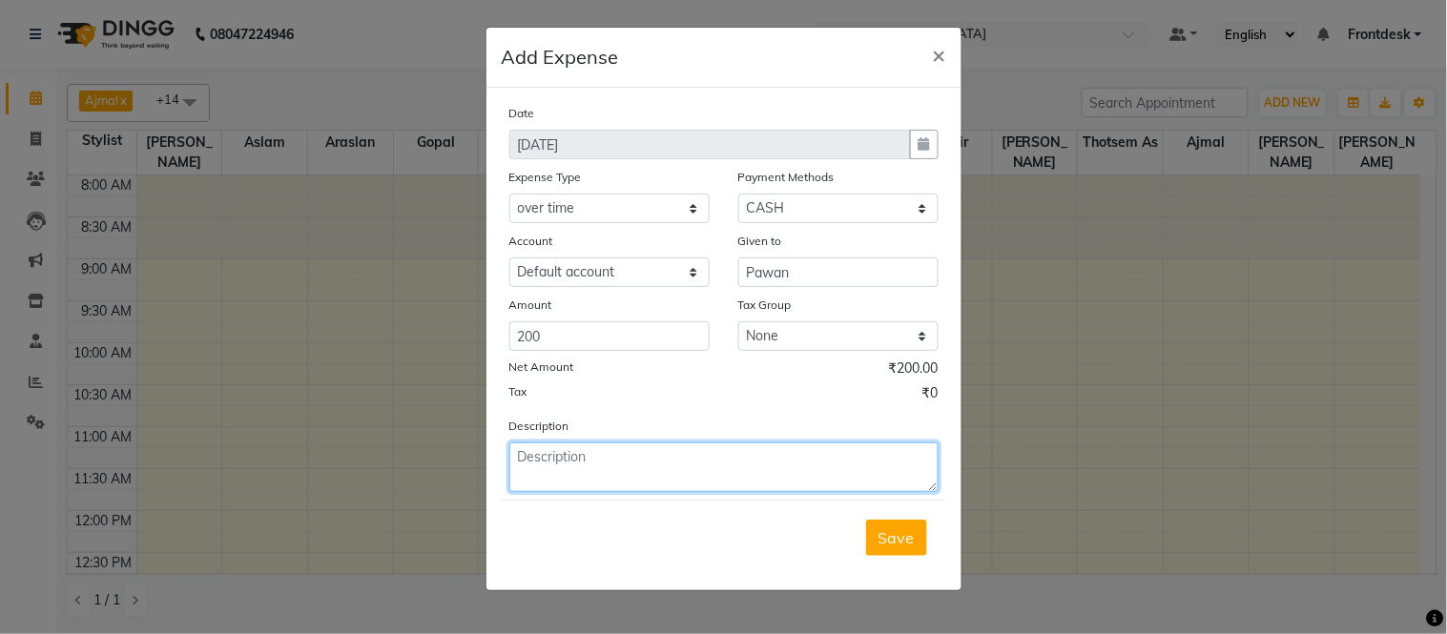
click at [663, 462] on textarea at bounding box center [723, 468] width 429 height 50
type textarea "Overtime given to Pawan HK"
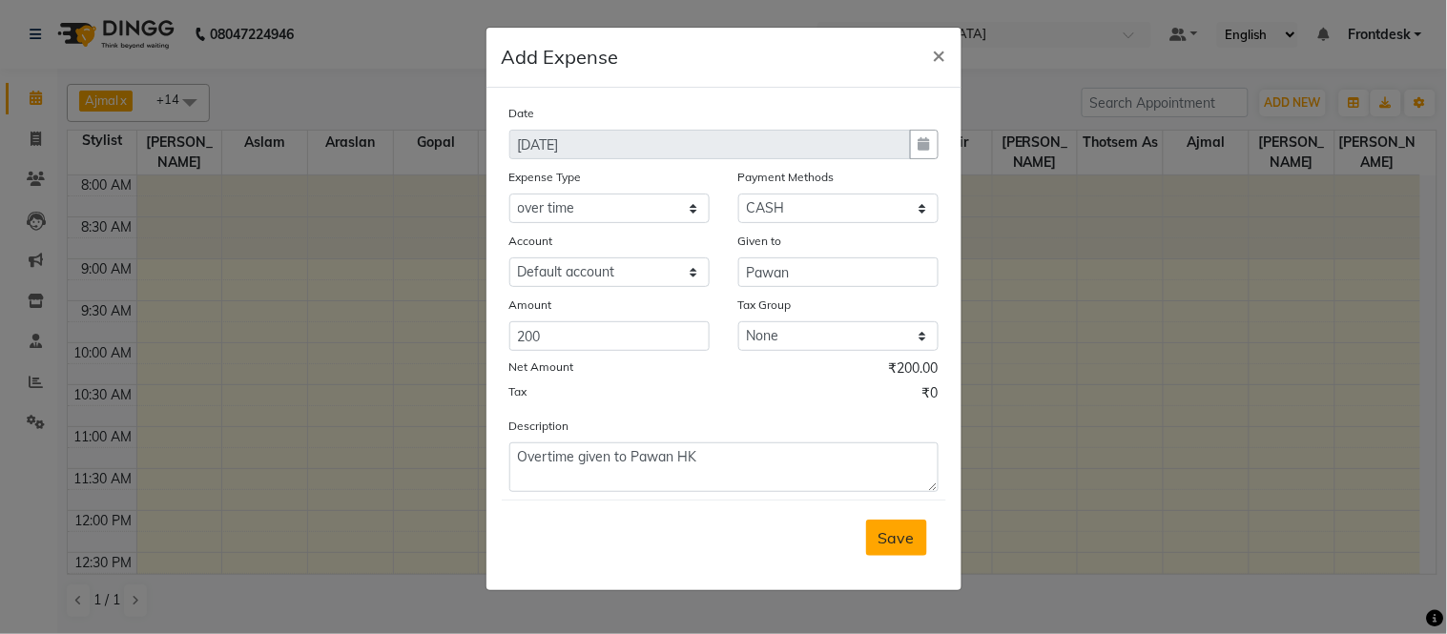
click at [887, 530] on span "Save" at bounding box center [897, 538] width 36 height 19
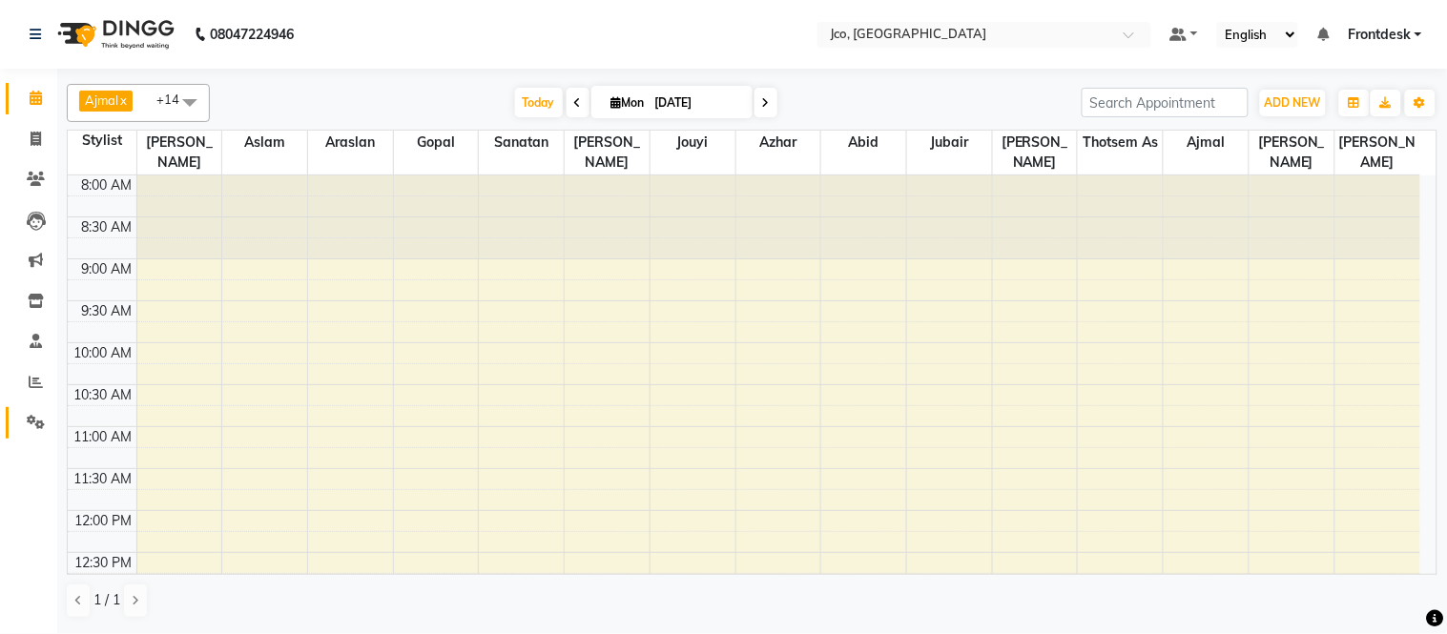
click at [34, 421] on icon at bounding box center [36, 422] width 18 height 14
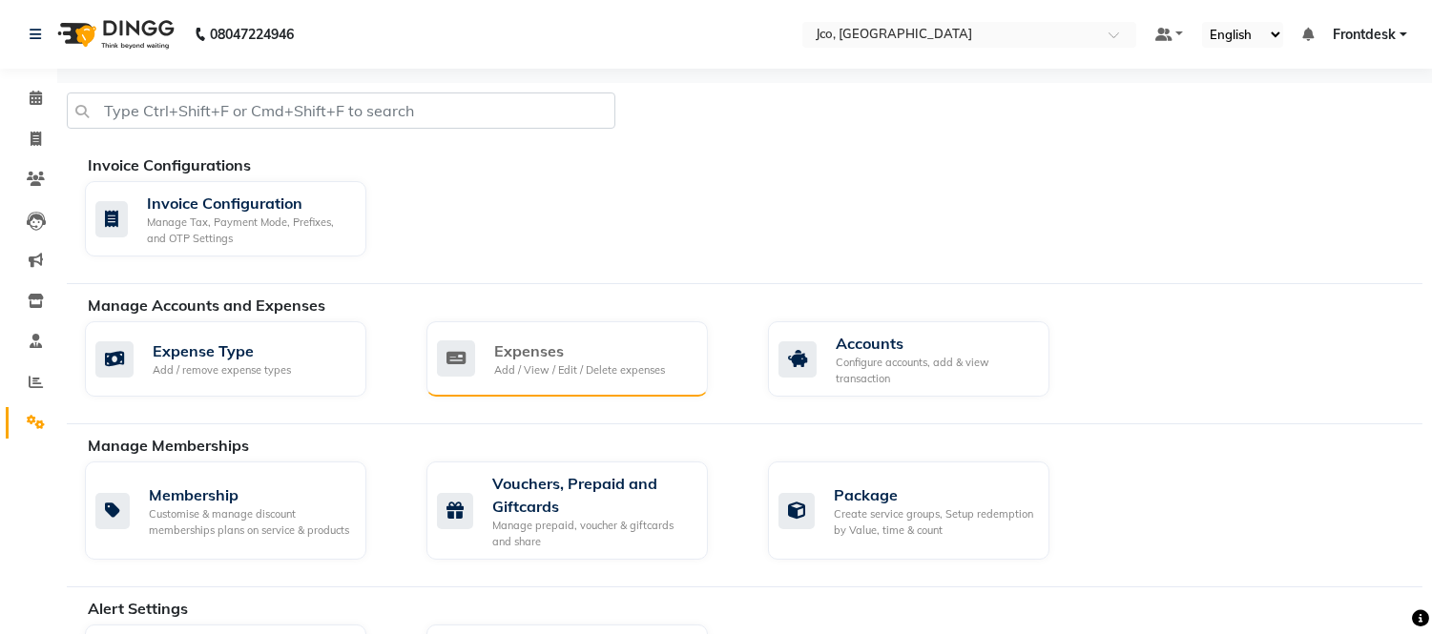
click at [518, 389] on div "Expenses Add / View / Edit / Delete expenses" at bounding box center [566, 359] width 281 height 75
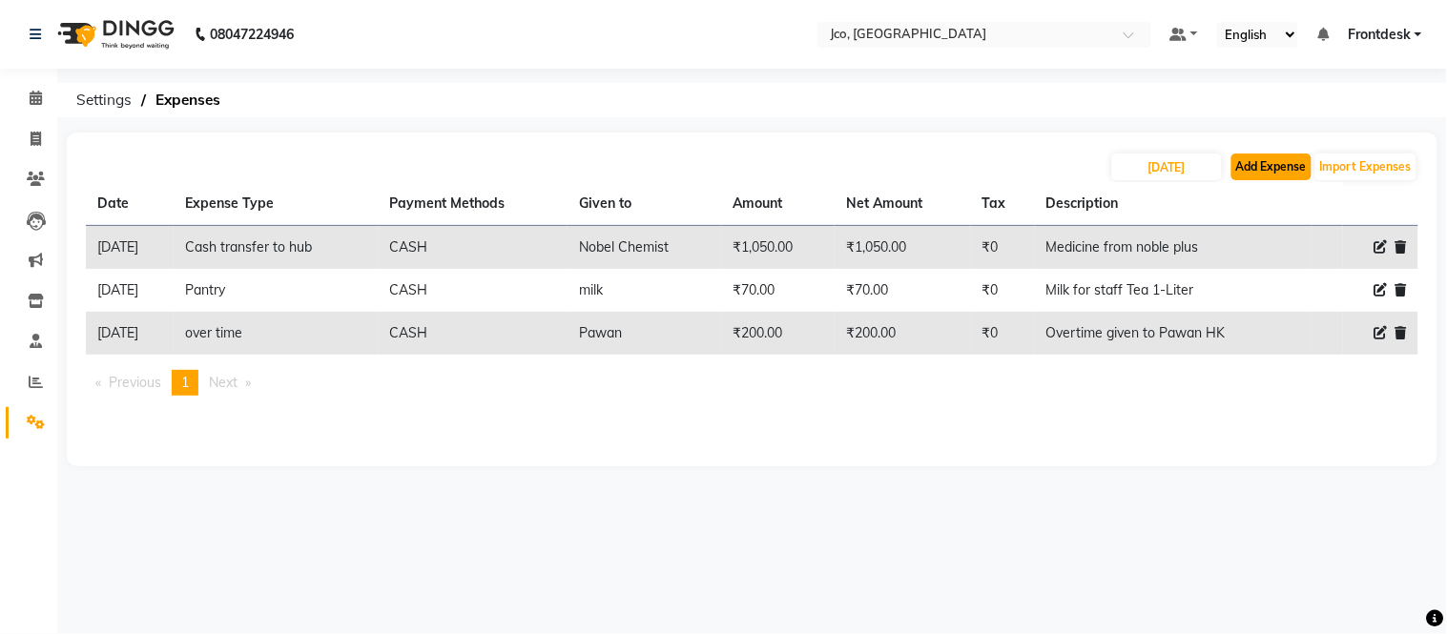
click at [1251, 162] on button "Add Expense" at bounding box center [1272, 167] width 80 height 27
select select "1"
select select "6846"
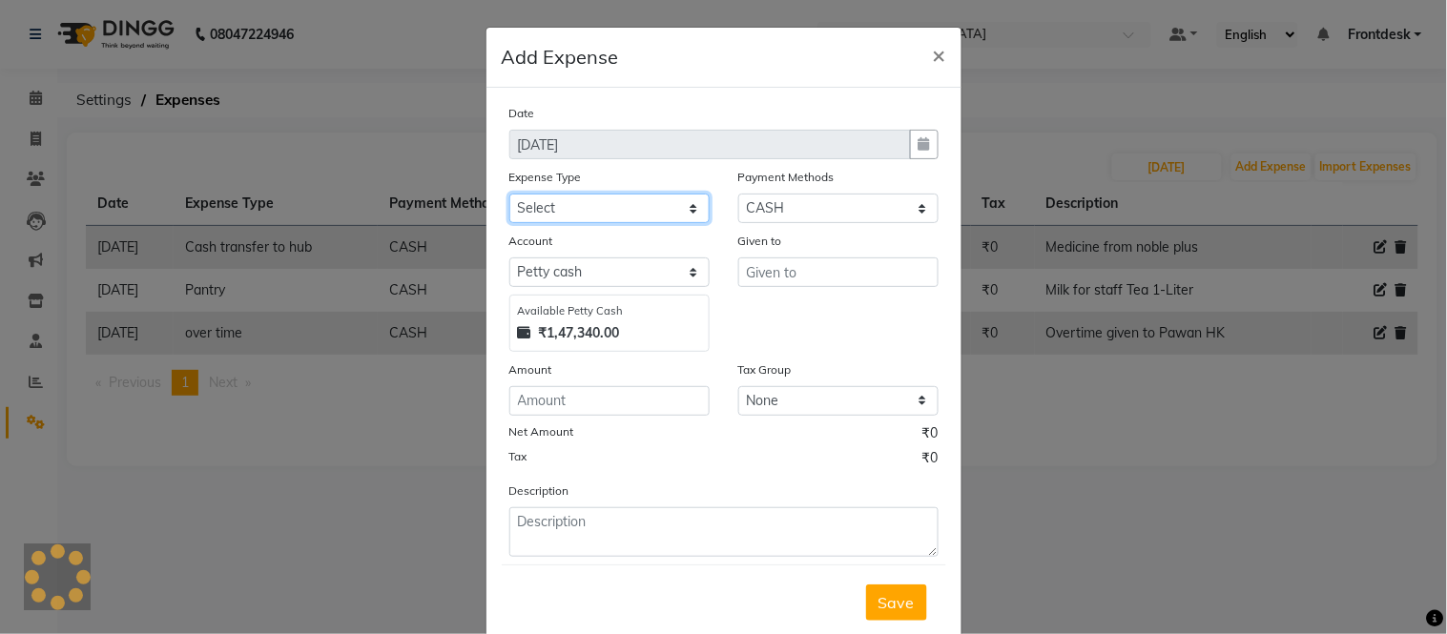
click at [590, 207] on select "Select Advance Salary Amazon B M C Cash transfer to bank Cash transfer to hub C…" at bounding box center [609, 209] width 200 height 30
select select "513"
click at [509, 194] on select "Select Advance Salary Amazon B M C Cash transfer to bank Cash transfer to hub C…" at bounding box center [609, 209] width 200 height 30
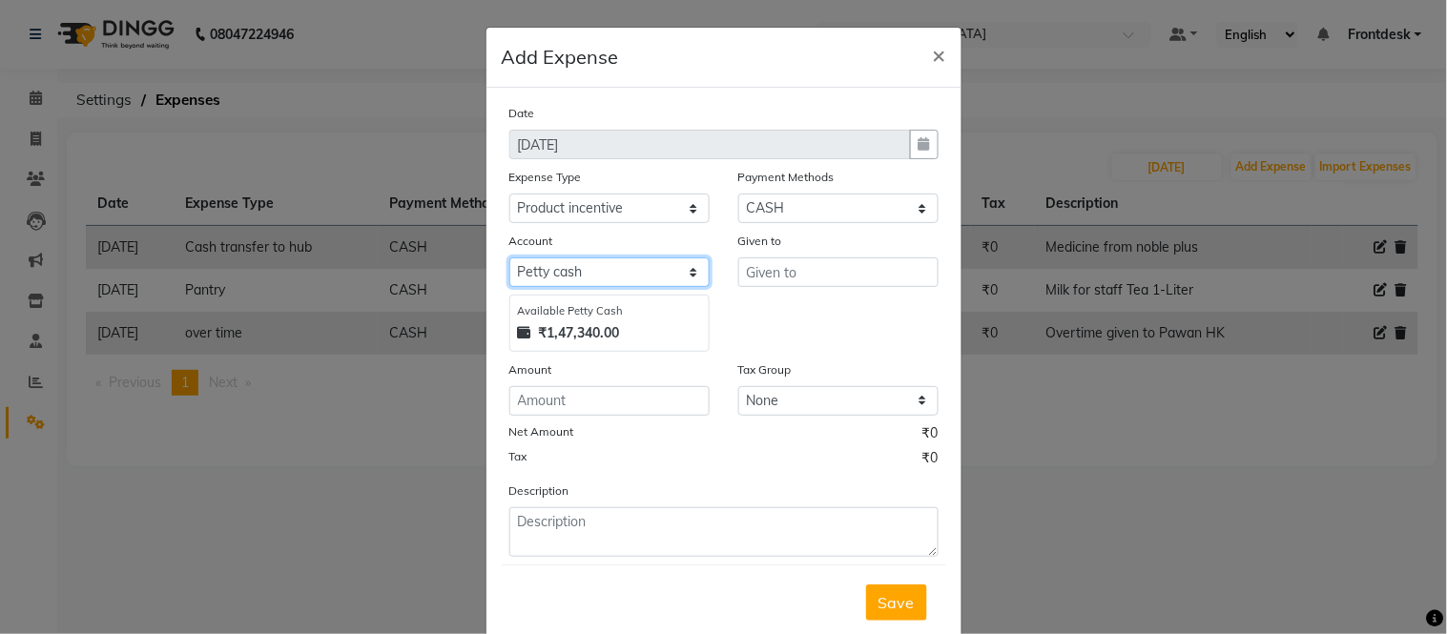
click at [611, 279] on select "Select [PERSON_NAME] cash Default account" at bounding box center [609, 273] width 200 height 30
select select "6847"
click at [509, 258] on select "Select [PERSON_NAME] cash Default account" at bounding box center [609, 273] width 200 height 30
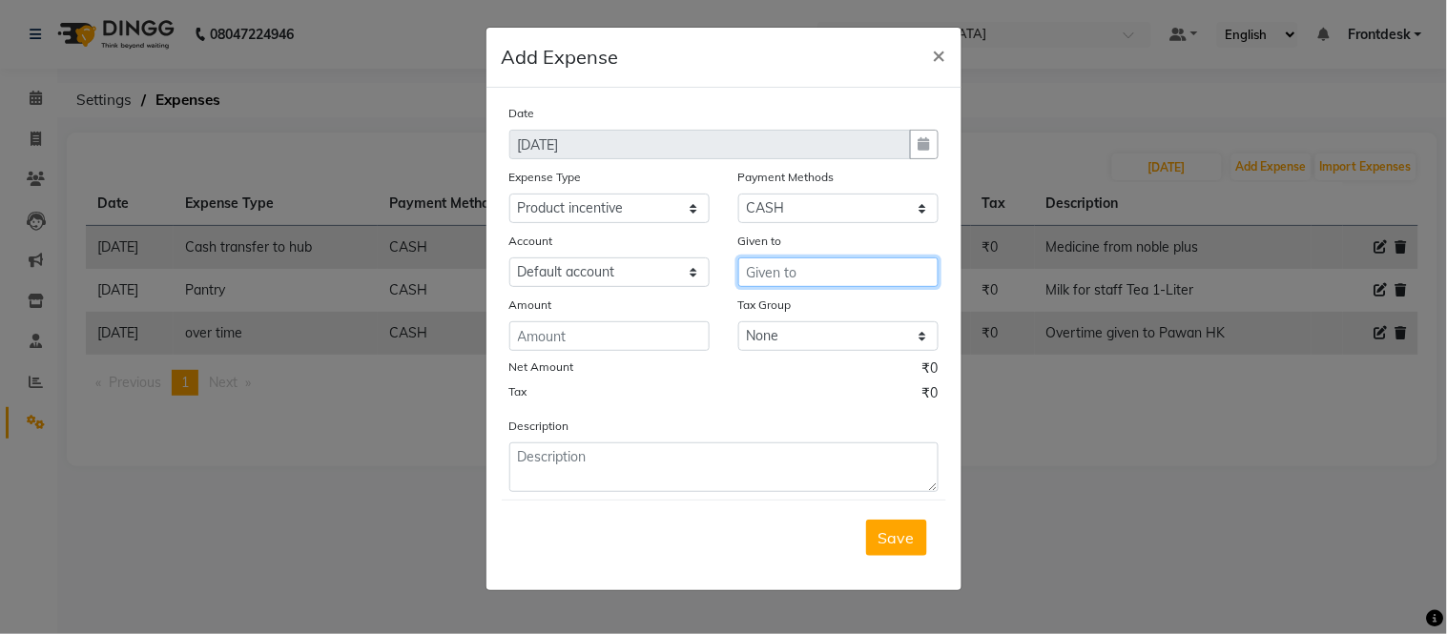
click at [828, 275] on input "text" at bounding box center [838, 273] width 200 height 30
type input "1"
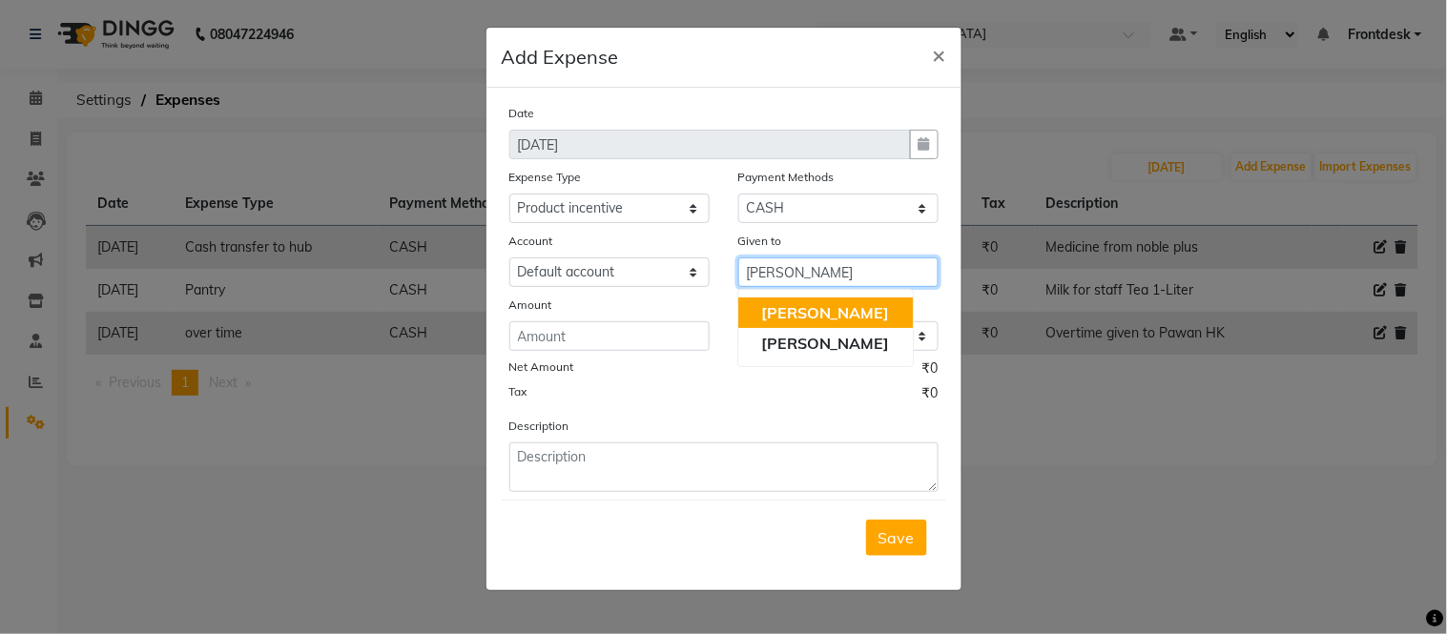
click at [815, 307] on button "[PERSON_NAME]" at bounding box center [825, 313] width 175 height 31
type input "[PERSON_NAME]"
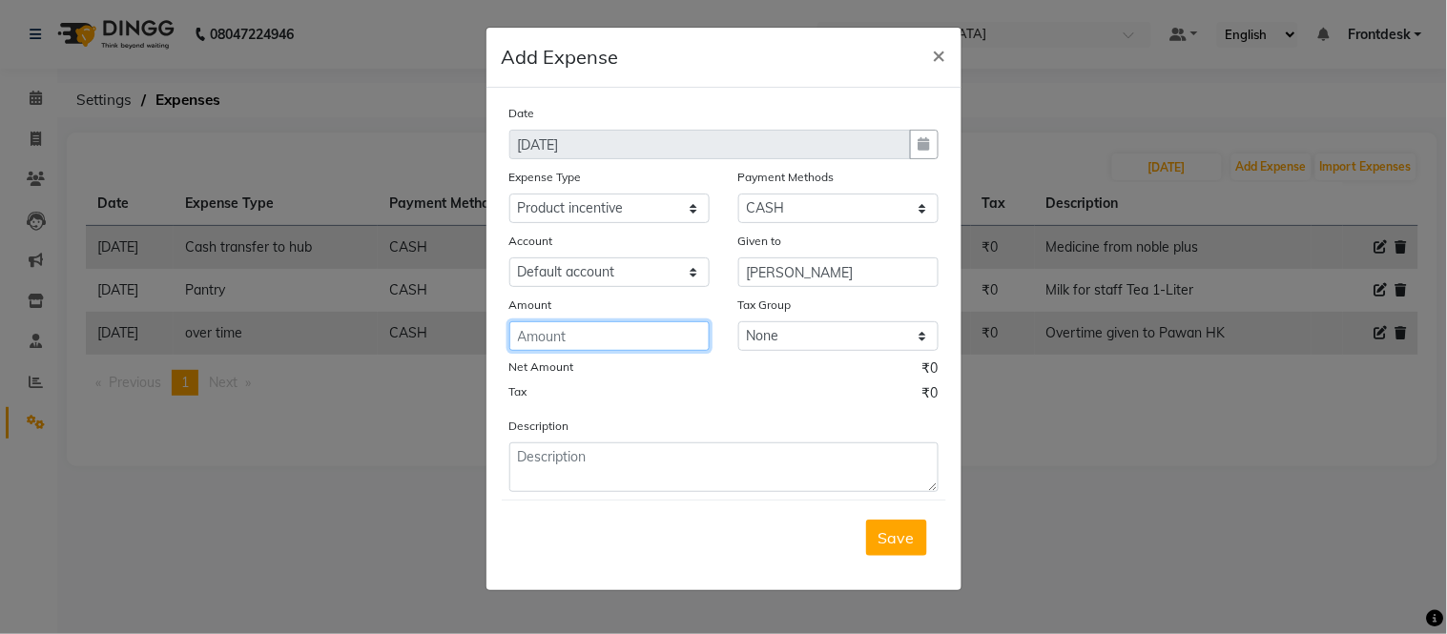
click at [651, 329] on input "number" at bounding box center [609, 337] width 200 height 30
type input "150"
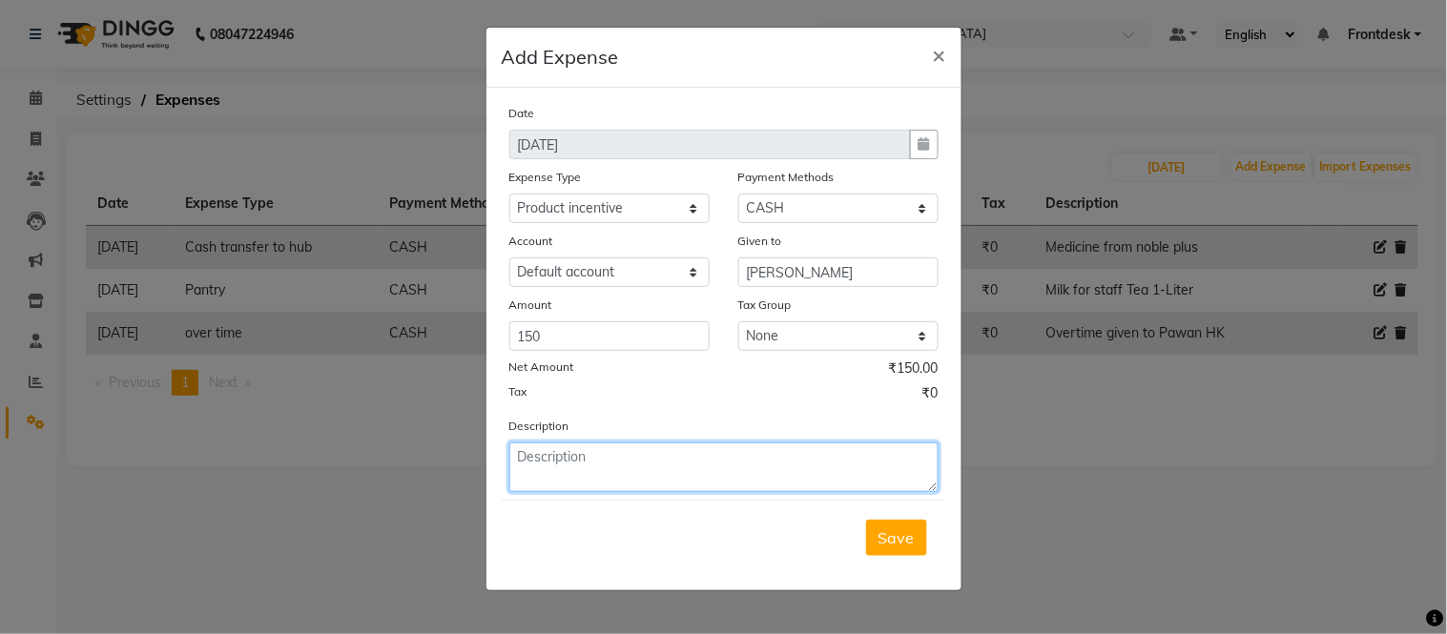
click at [630, 462] on textarea at bounding box center [723, 468] width 429 height 50
type textarea "Product incentive given to [PERSON_NAME]"
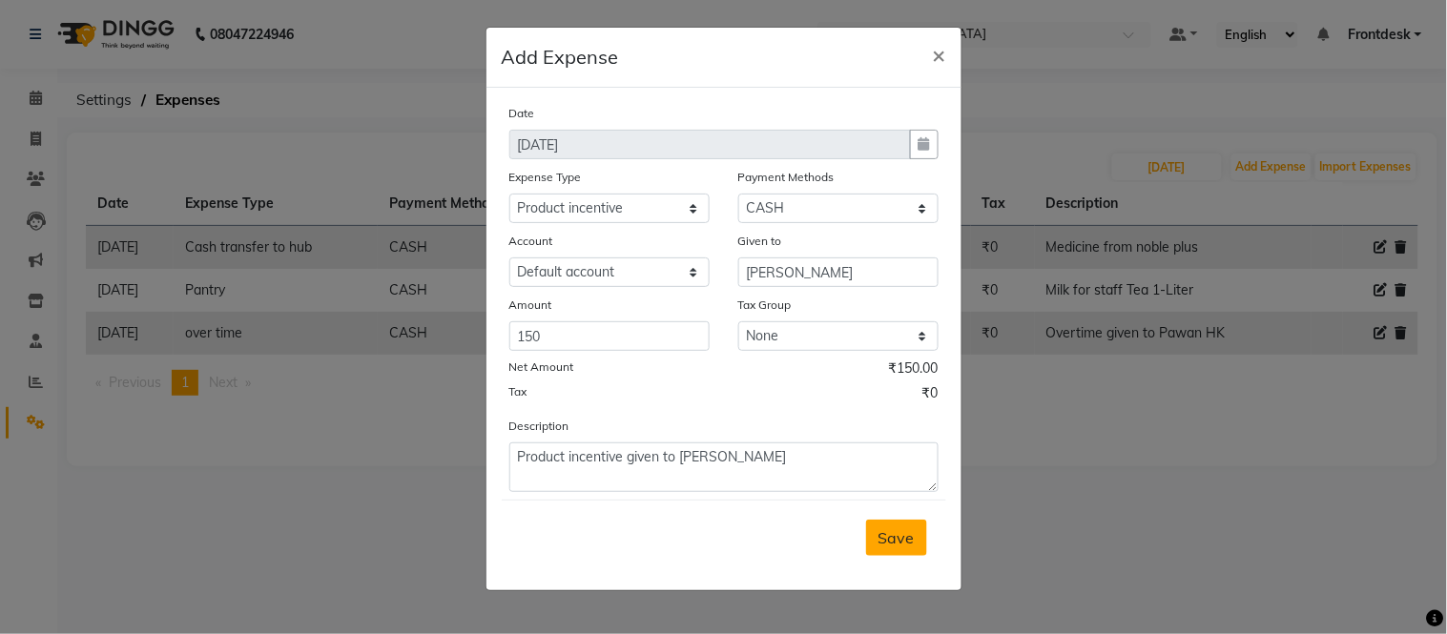
click at [890, 542] on span "Save" at bounding box center [897, 538] width 36 height 19
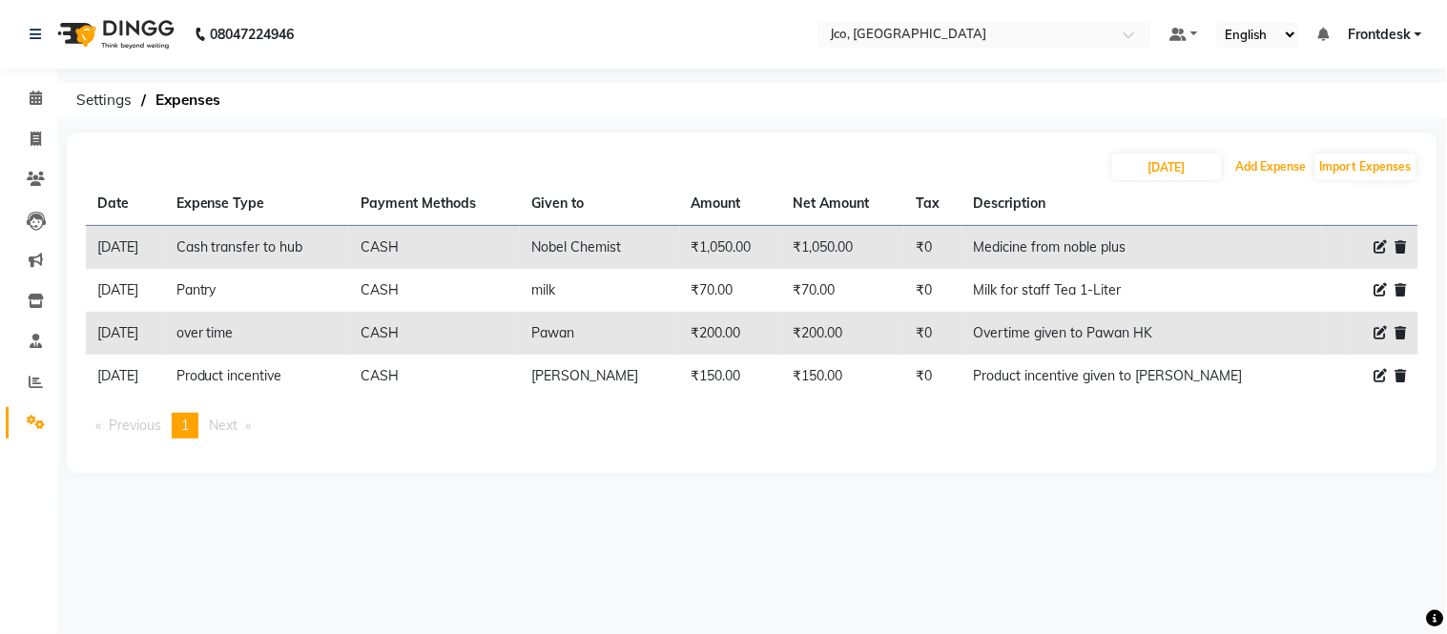
click at [1266, 162] on button "Add Expense" at bounding box center [1272, 167] width 80 height 27
select select "1"
select select "6846"
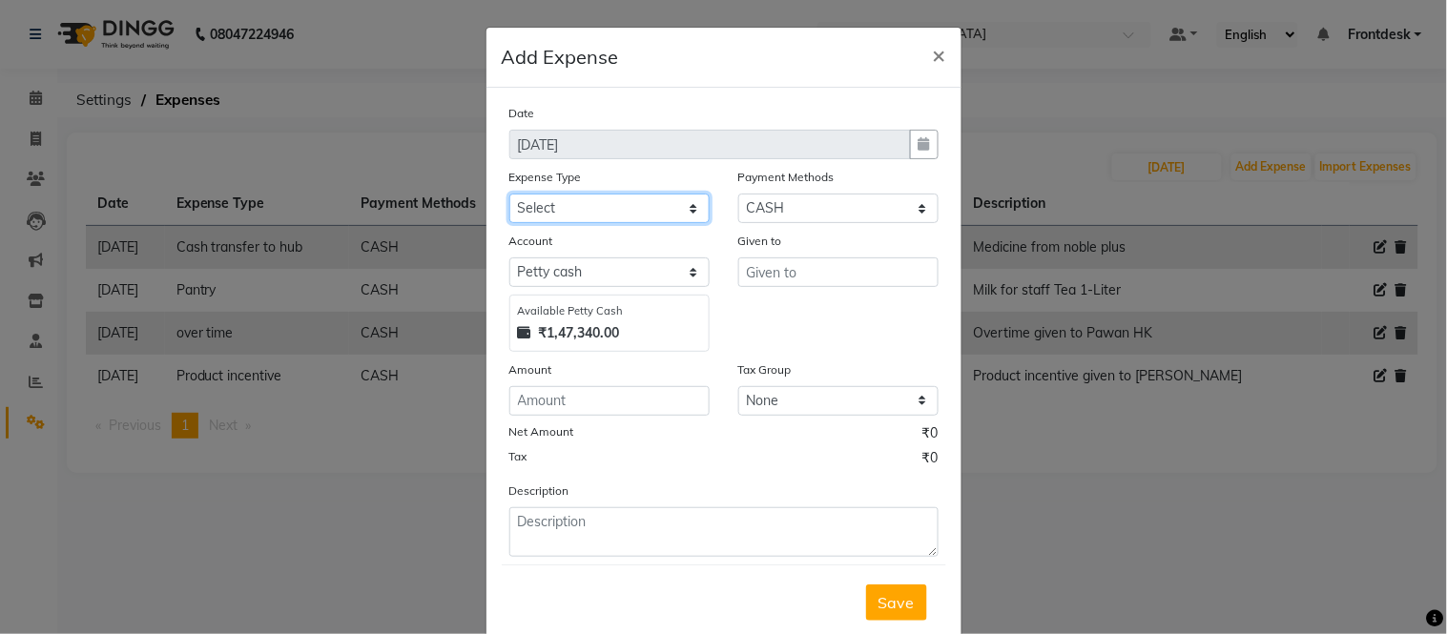
click at [597, 215] on select "Select Advance Salary Amazon B M C Cash transfer to bank Cash transfer to hub C…" at bounding box center [609, 209] width 200 height 30
select select "501"
click at [509, 194] on select "Select Advance Salary Amazon B M C Cash transfer to bank Cash transfer to hub C…" at bounding box center [609, 209] width 200 height 30
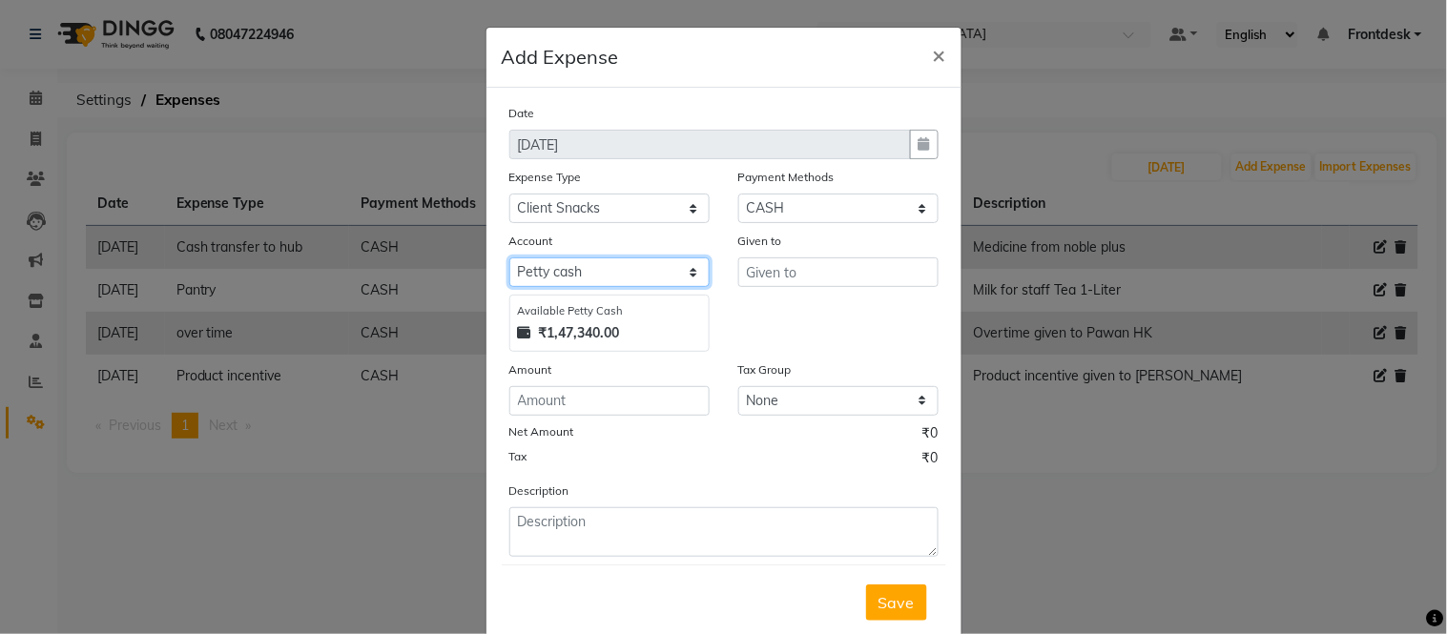
click at [641, 278] on select "Select [PERSON_NAME] cash Default account" at bounding box center [609, 273] width 200 height 30
select select "6847"
click at [509, 258] on select "Select [PERSON_NAME] cash Default account" at bounding box center [609, 273] width 200 height 30
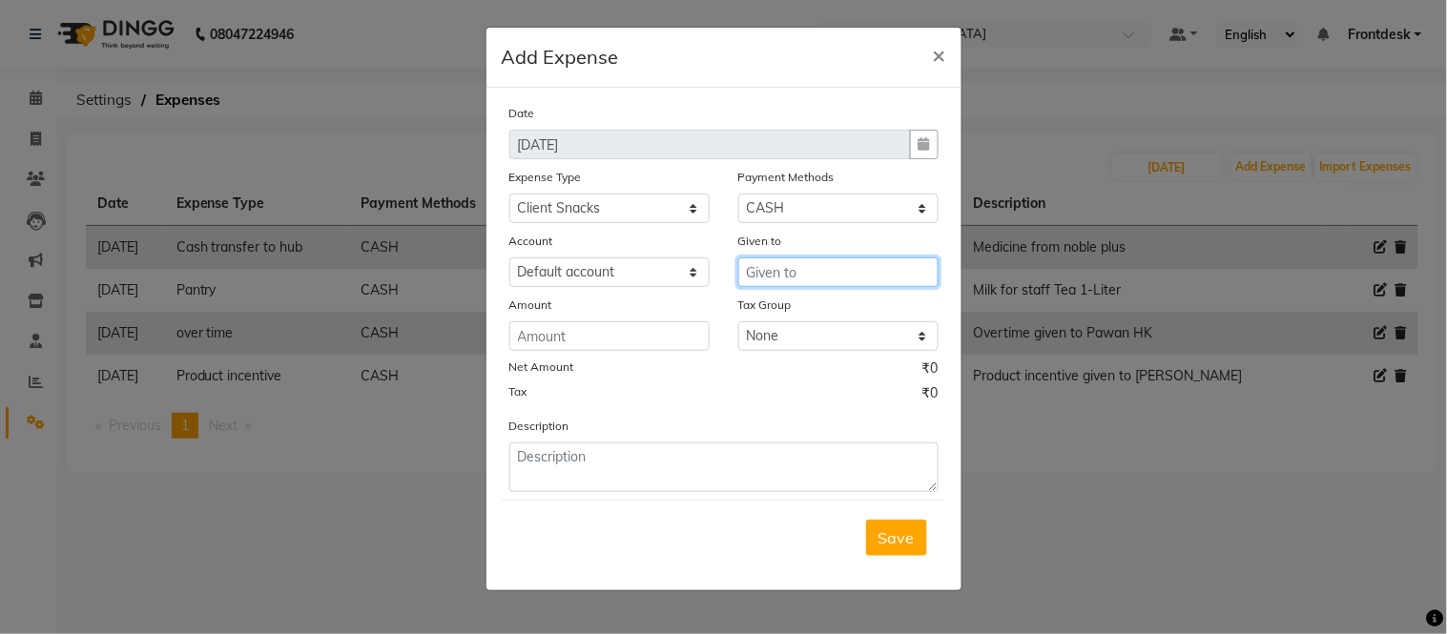
click at [834, 279] on input "text" at bounding box center [838, 273] width 200 height 30
type input "Tea"
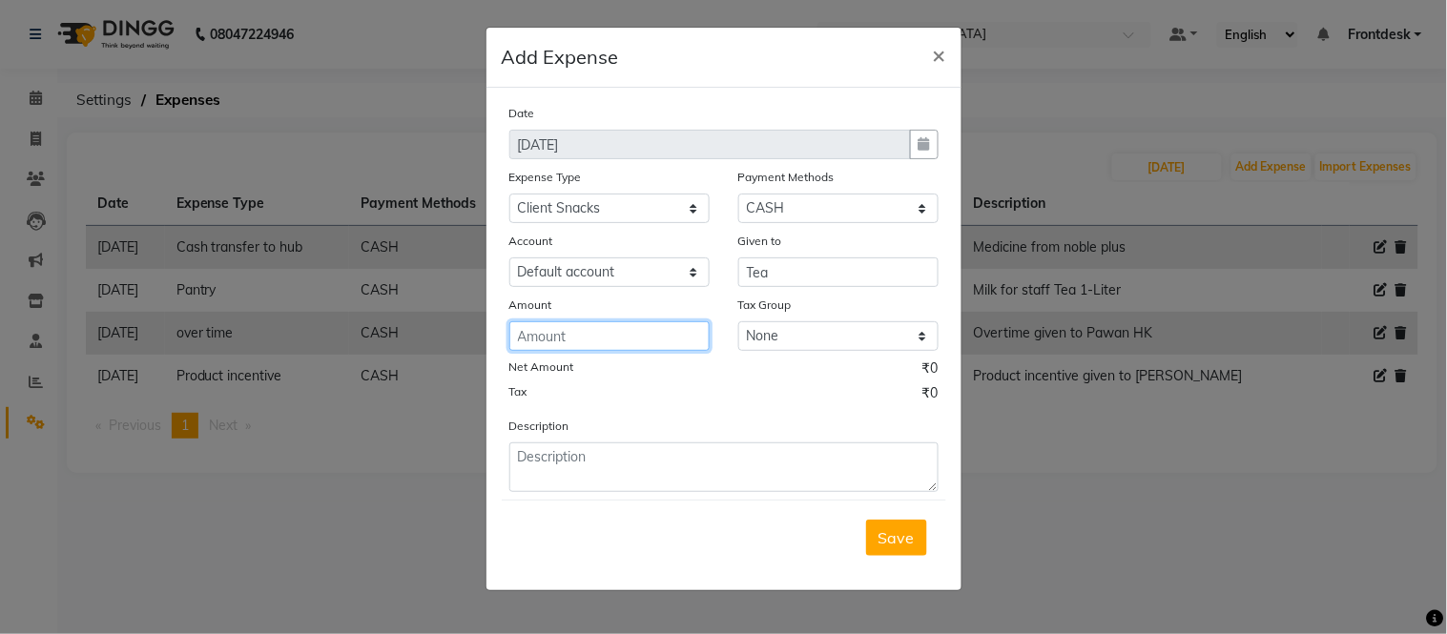
click at [590, 339] on input "number" at bounding box center [609, 337] width 200 height 30
type input "20"
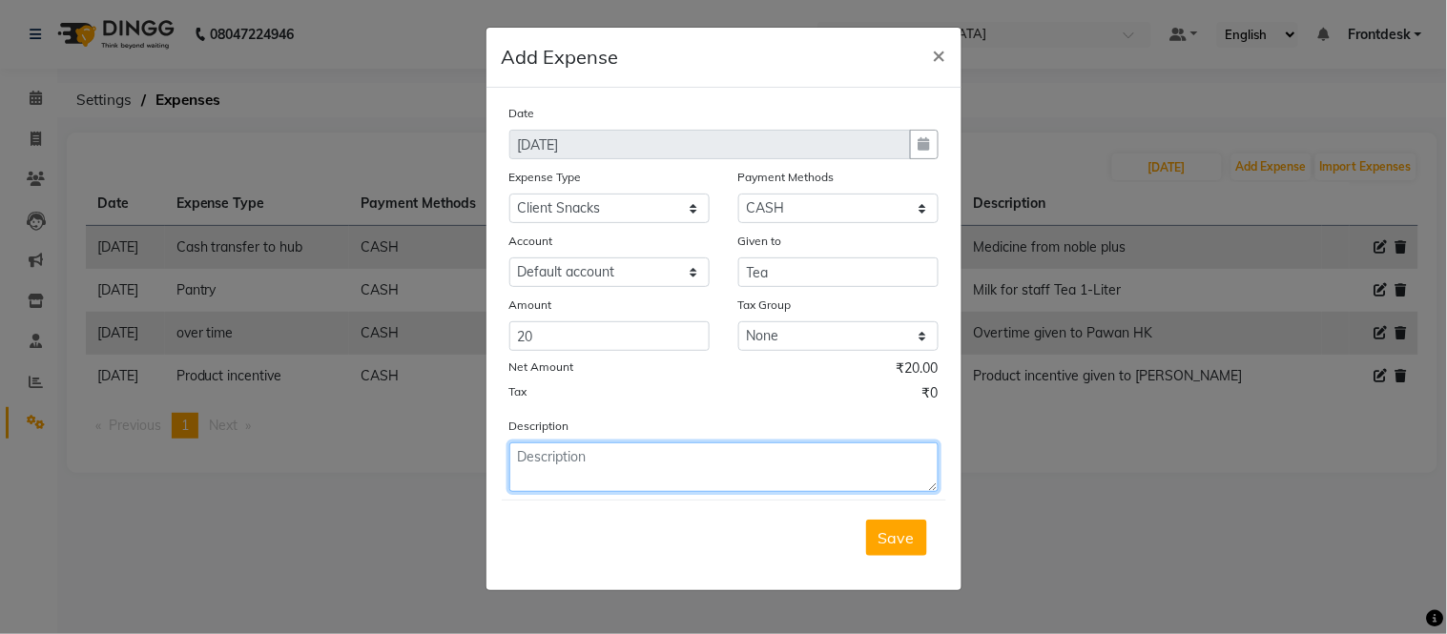
click at [649, 468] on textarea at bounding box center [723, 468] width 429 height 50
type textarea "Client had Tea"
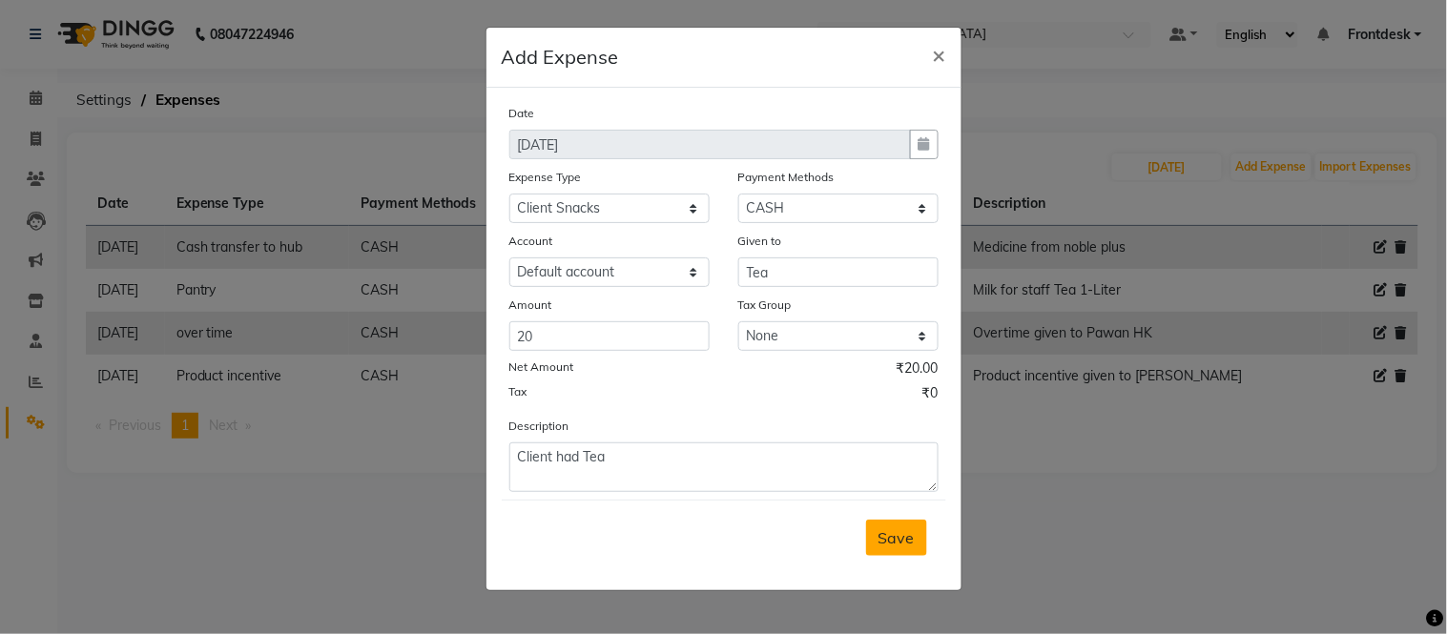
click at [887, 540] on span "Save" at bounding box center [897, 538] width 36 height 19
